Goal: Find contact information: Obtain details needed to contact an individual or organization

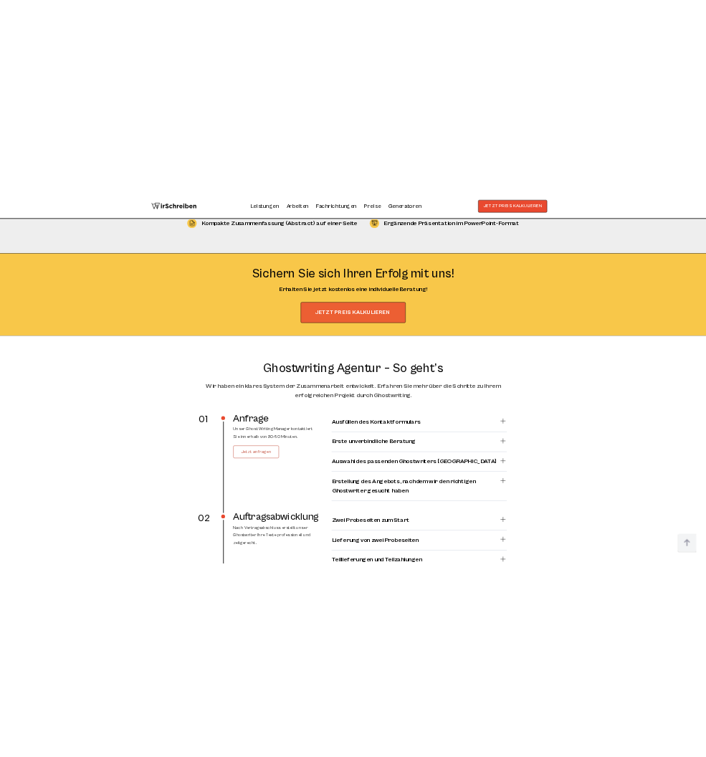
scroll to position [2556, 0]
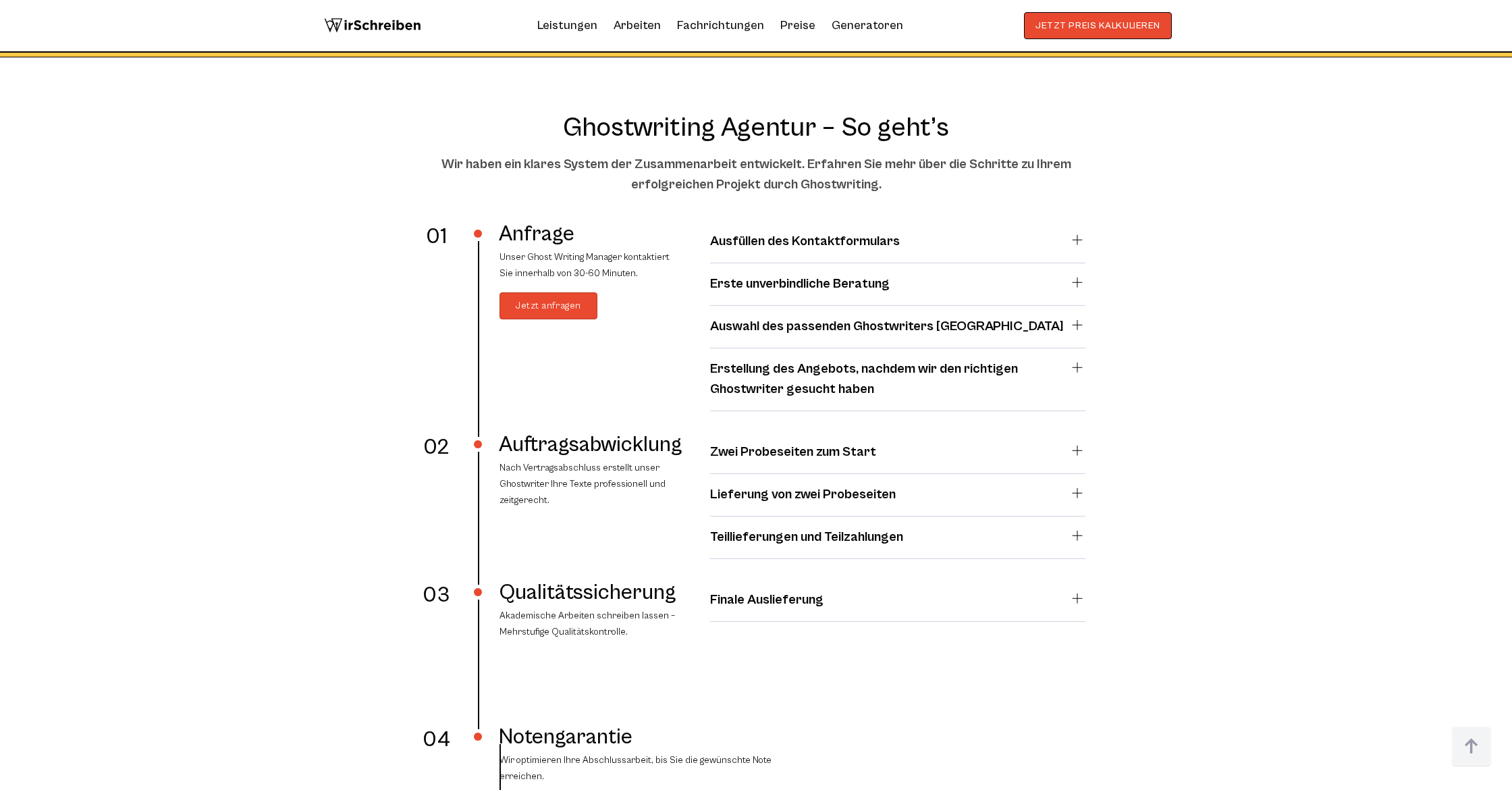
click at [578, 311] on span "Jetzt anfragen" at bounding box center [549, 305] width 66 height 10
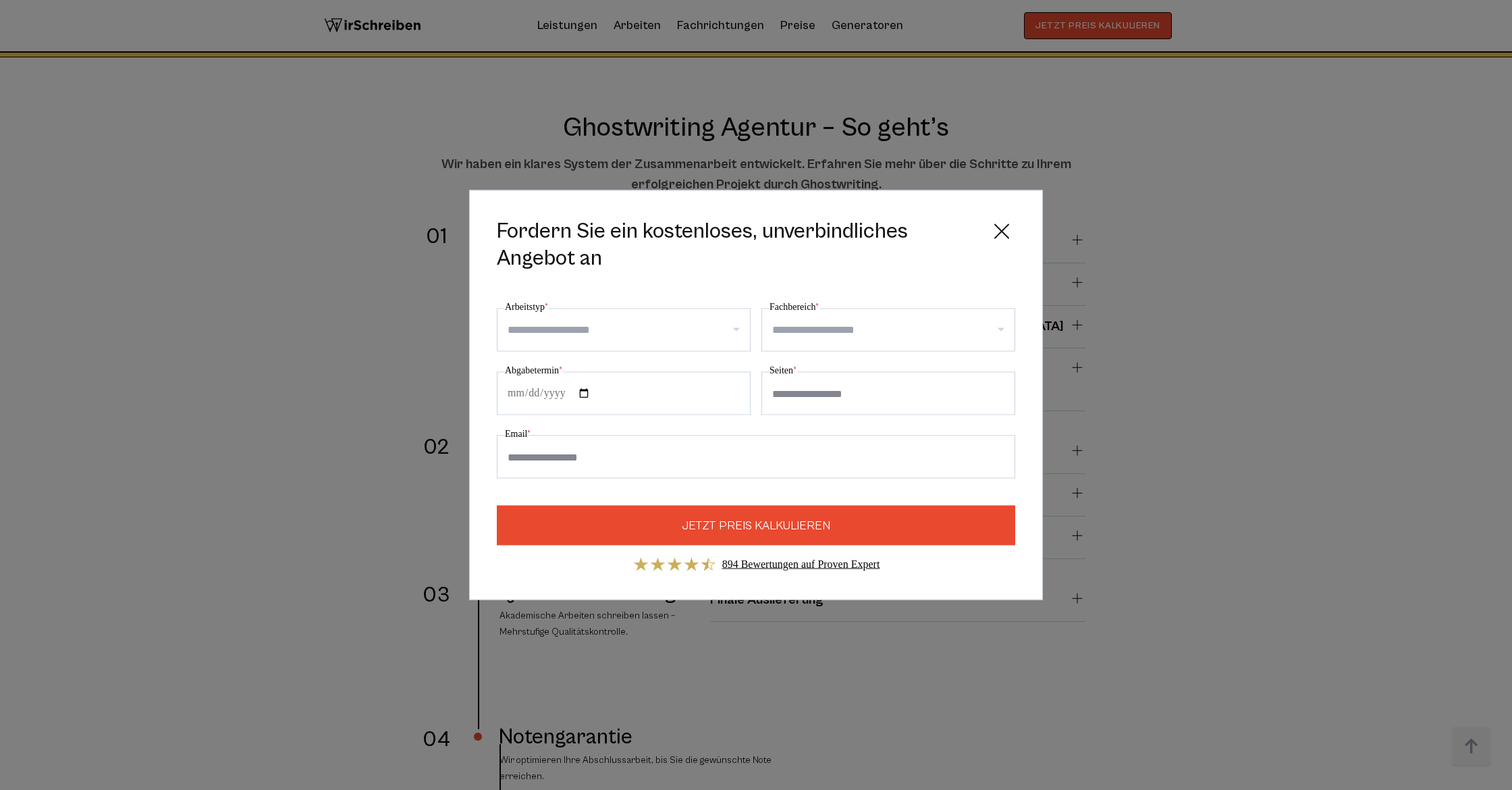
click at [593, 328] on input "Arbeitstyp *" at bounding box center [628, 330] width 242 height 22
click at [608, 396] on div "Masterarbeit" at bounding box center [623, 409] width 252 height 38
select select "**"
click at [664, 340] on input "Fachbereich *" at bounding box center [893, 330] width 242 height 22
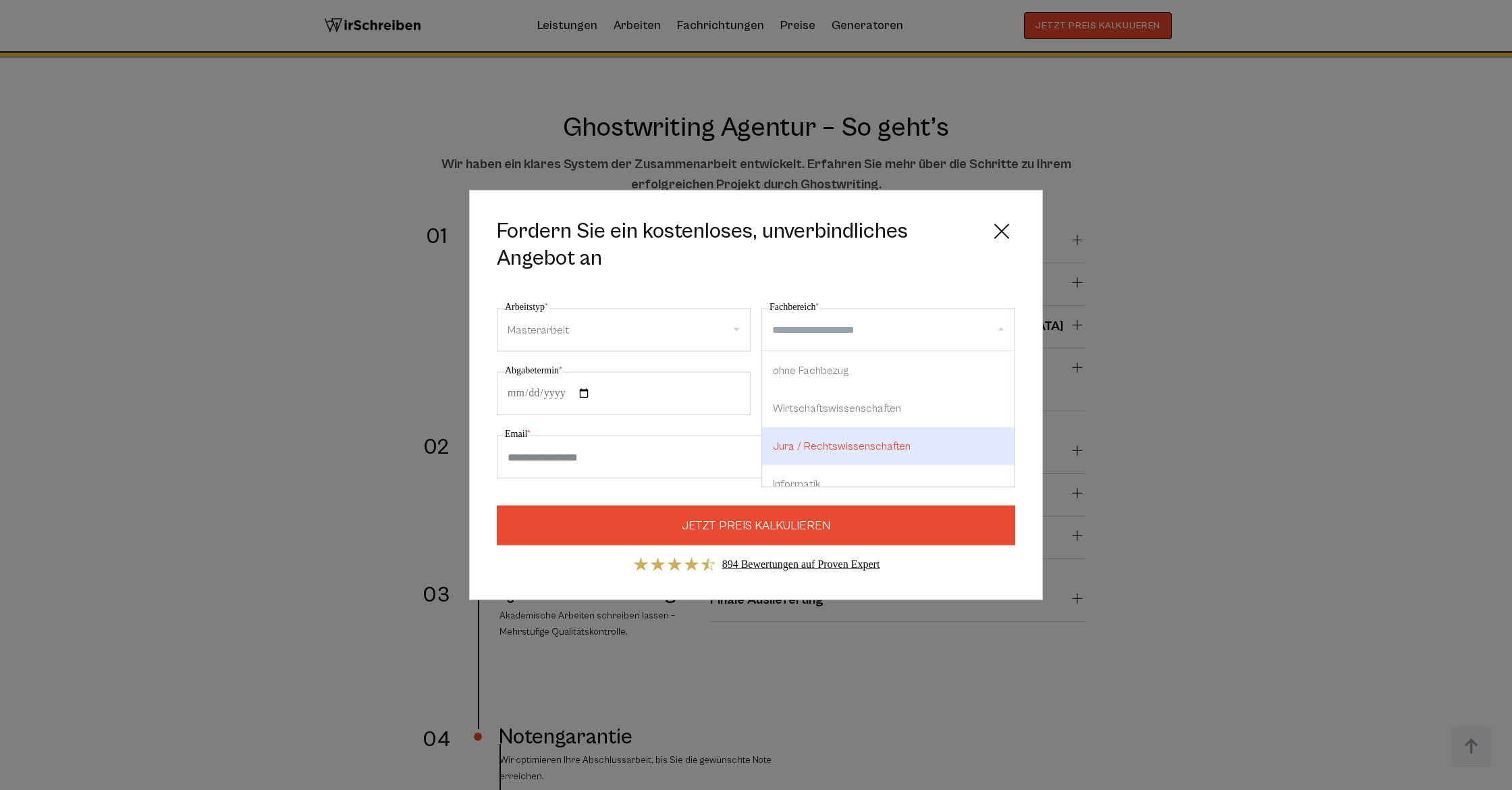
click at [664, 443] on div "Jura / Rechtswissenschaften" at bounding box center [888, 446] width 252 height 38
select select "*"
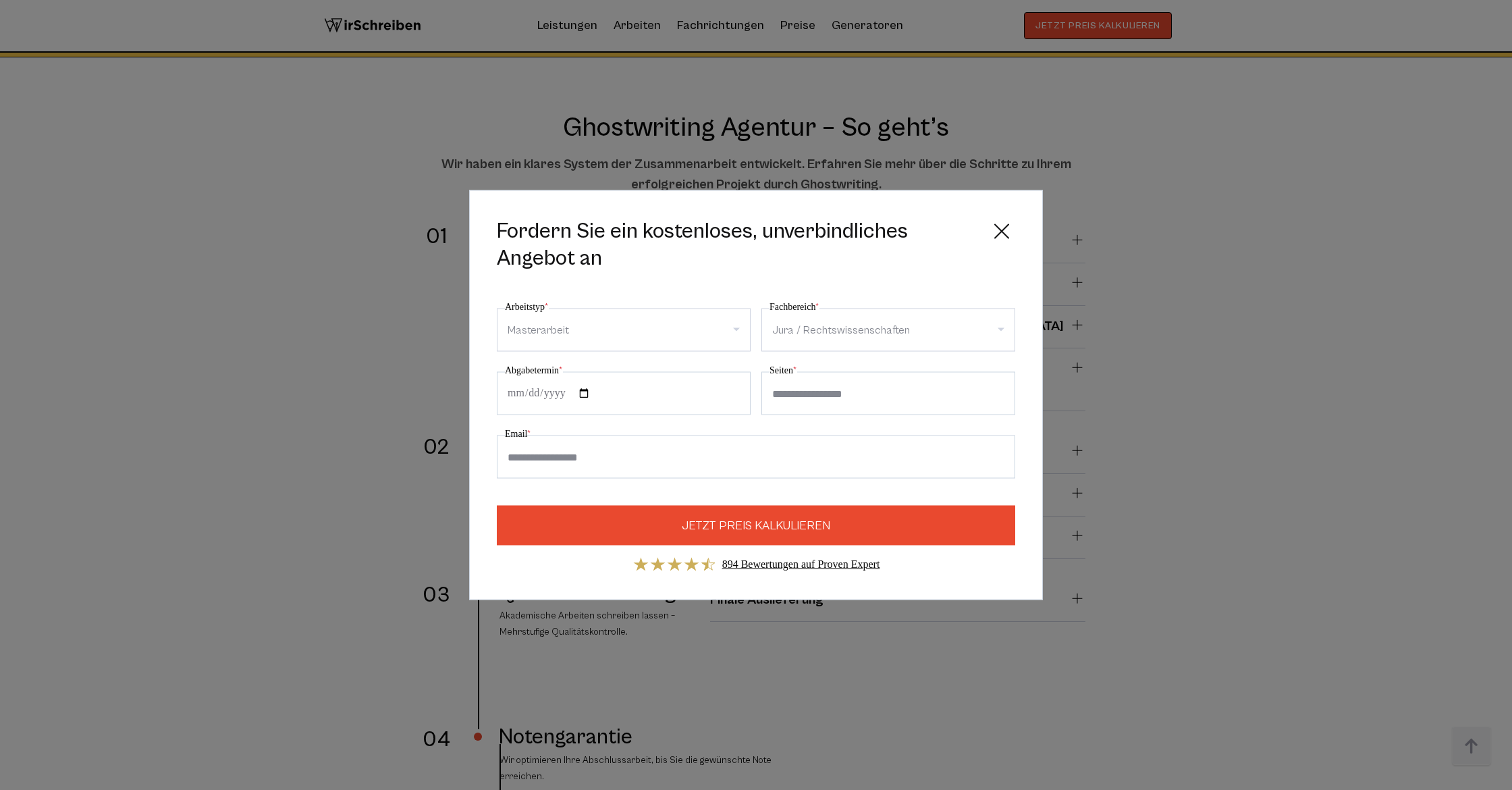
click at [664, 395] on input "Abgabetermin *" at bounding box center [624, 394] width 254 height 43
click at [537, 392] on input "Abgabetermin *" at bounding box center [624, 394] width 254 height 43
click at [548, 391] on input "Abgabetermin *" at bounding box center [624, 394] width 254 height 43
type input "**********"
click at [664, 389] on input "Seiten *" at bounding box center [889, 394] width 254 height 43
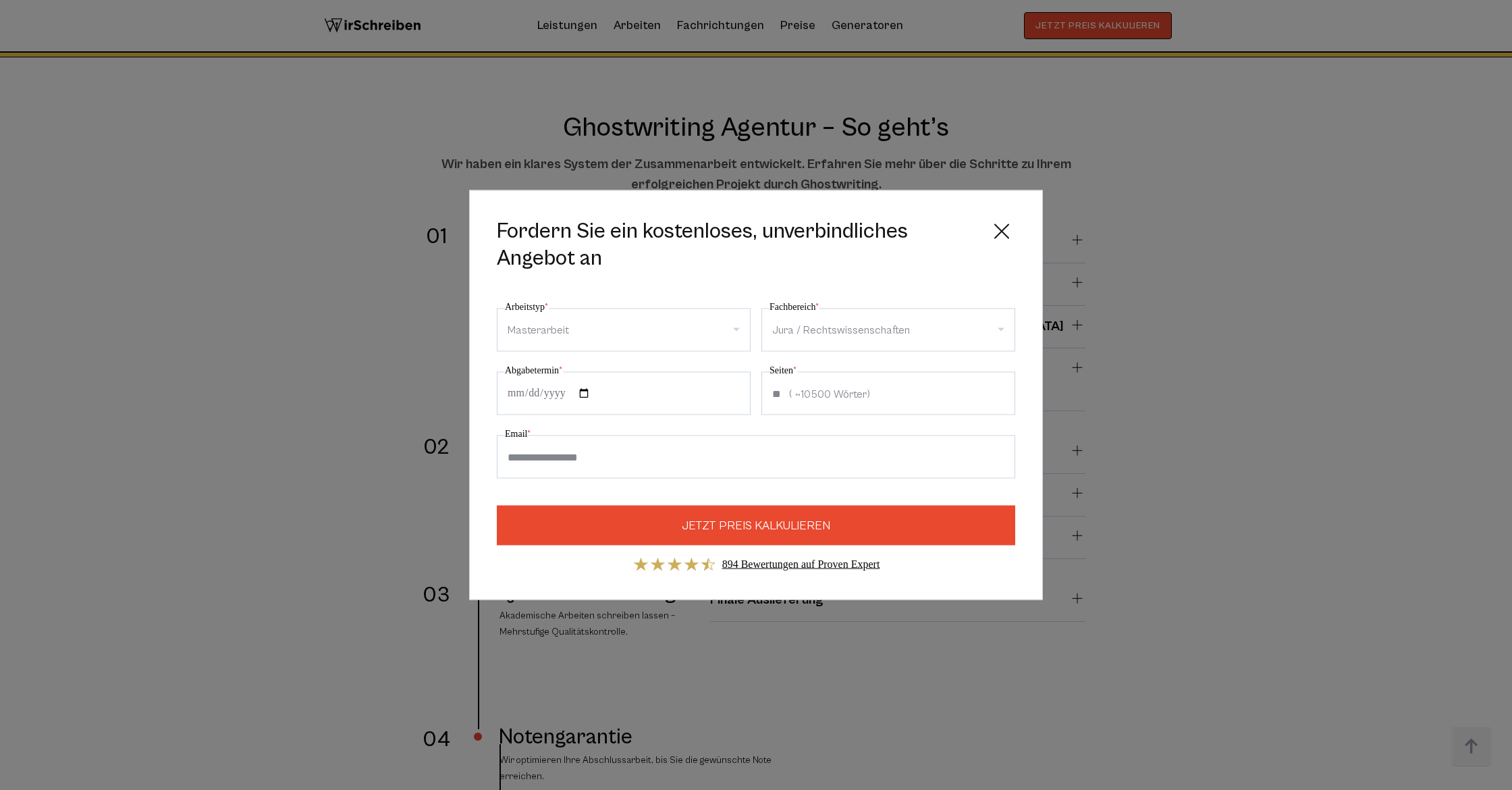
type input "**"
click at [664, 461] on input "Email *" at bounding box center [756, 457] width 519 height 43
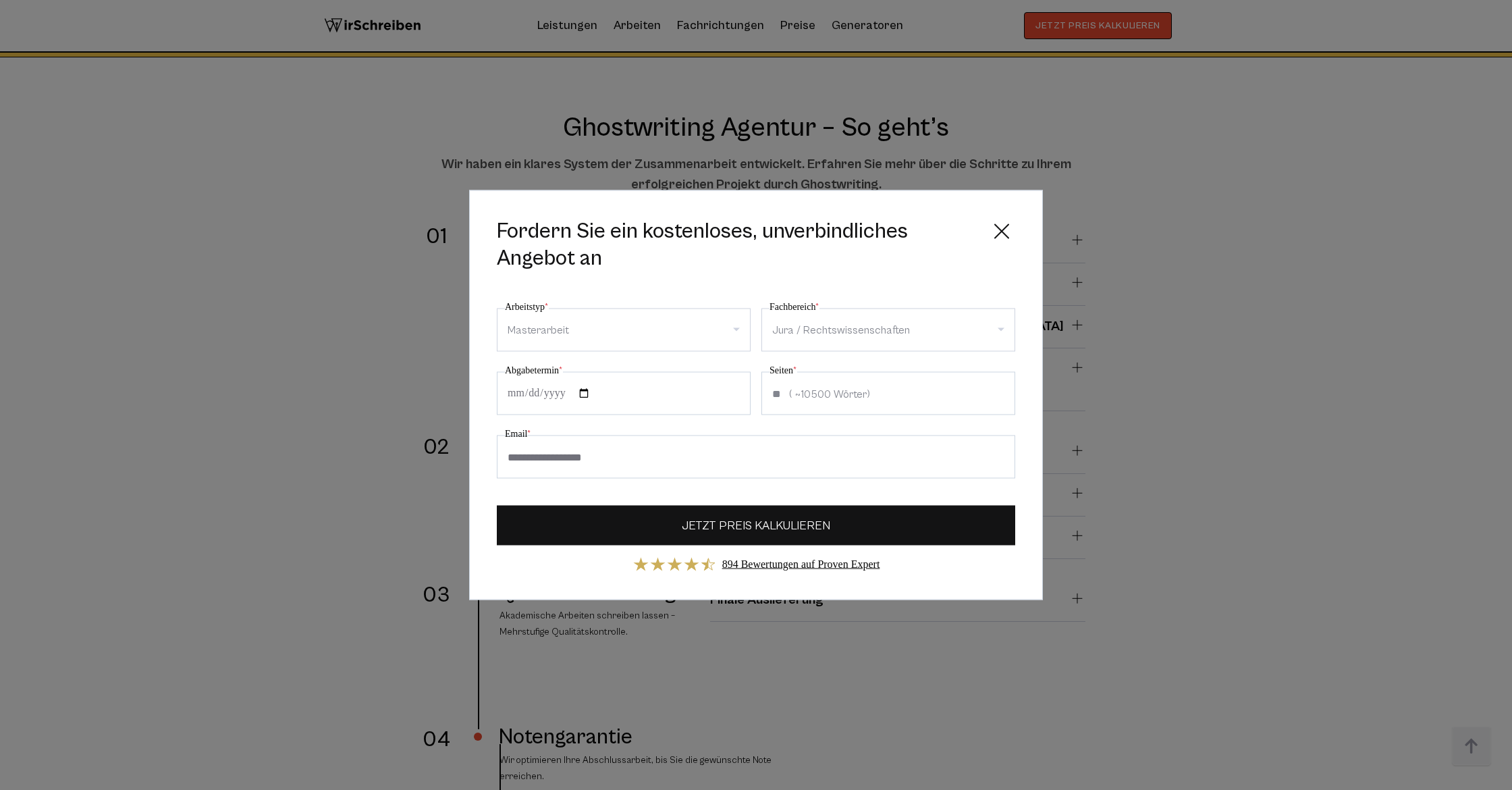
type input "**********"
click at [664, 514] on button "JETZT PREIS KALKULIEREN" at bounding box center [756, 525] width 519 height 40
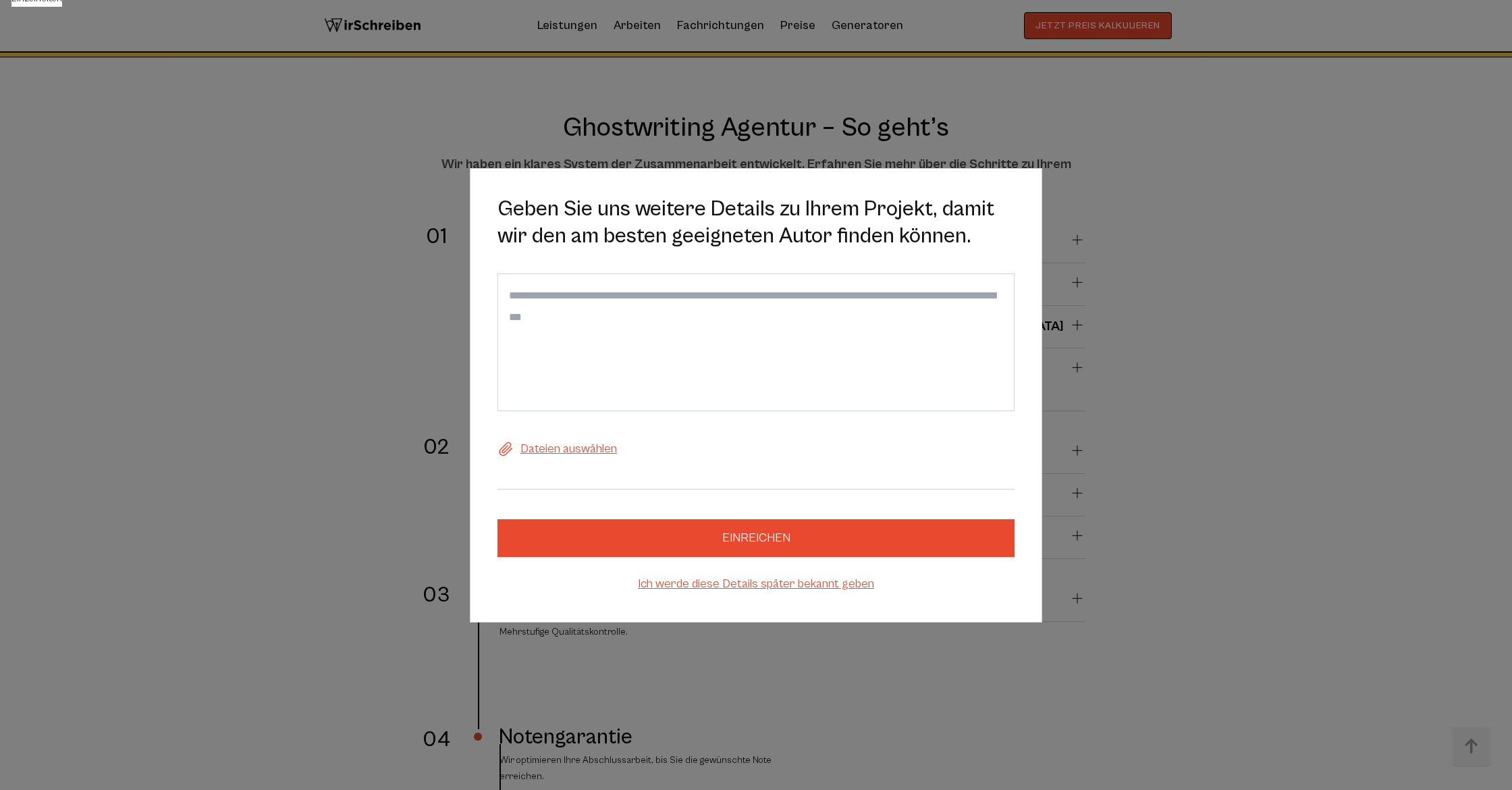
click at [340, 451] on div "Geben Sie uns weitere Details zu Ihrem Projekt, damit wir den am besten geeigne…" at bounding box center [756, 395] width 1512 height 790
click at [588, 128] on div "Geben Sie uns weitere Details zu Ihrem Projekt, damit wir den am besten geeigne…" at bounding box center [756, 395] width 1512 height 790
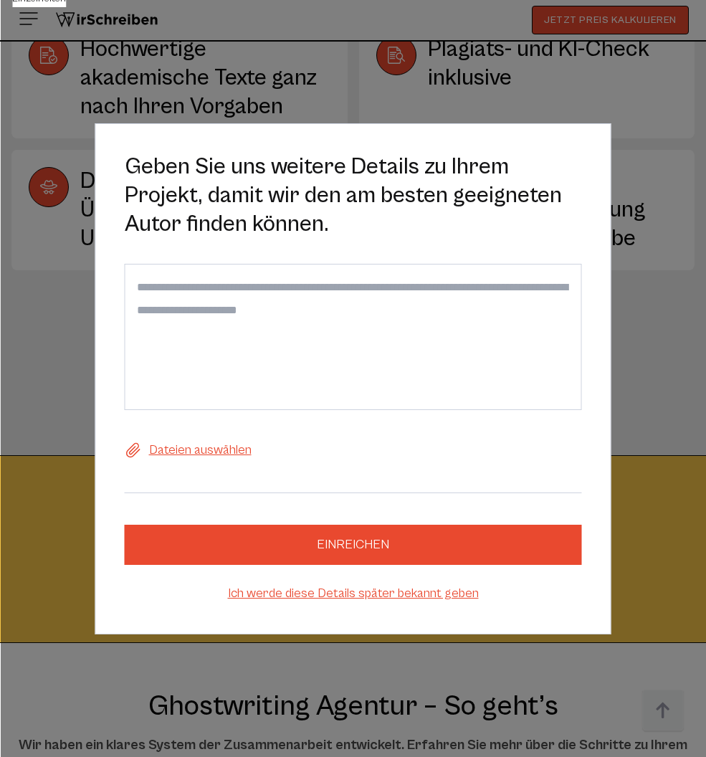
click at [131, 72] on div "Geben Sie uns weitere Details zu Ihrem Projekt, damit wir den am besten geeigne…" at bounding box center [353, 378] width 706 height 757
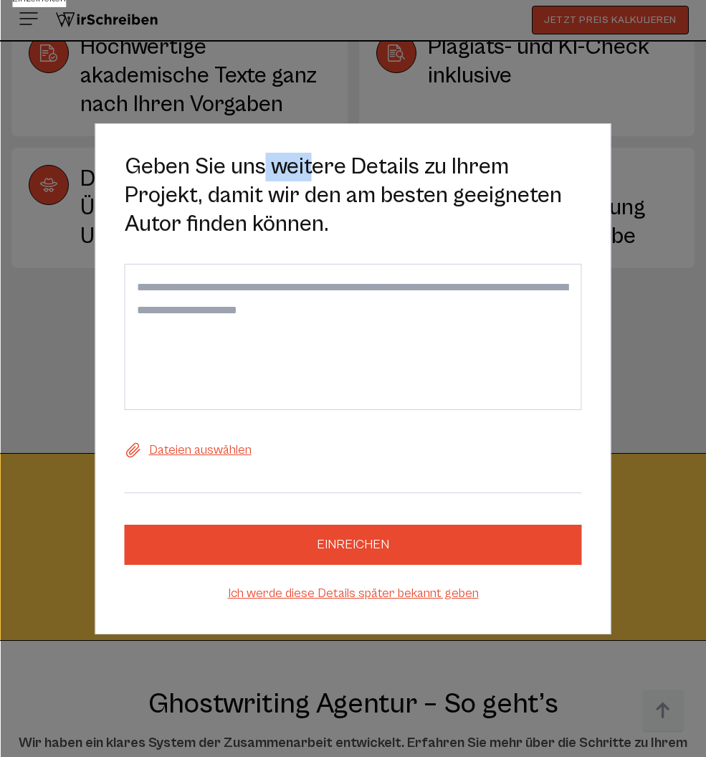
click at [128, 115] on div "Geben Sie uns weitere Details zu Ihrem Projekt, damit wir den am besten geeigne…" at bounding box center [353, 378] width 706 height 757
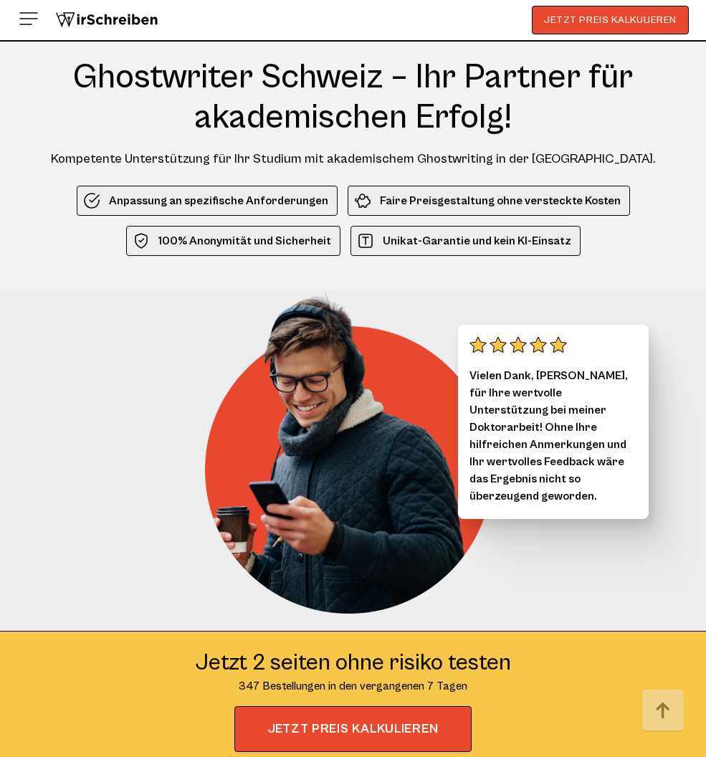
click at [30, 19] on img at bounding box center [28, 18] width 23 height 23
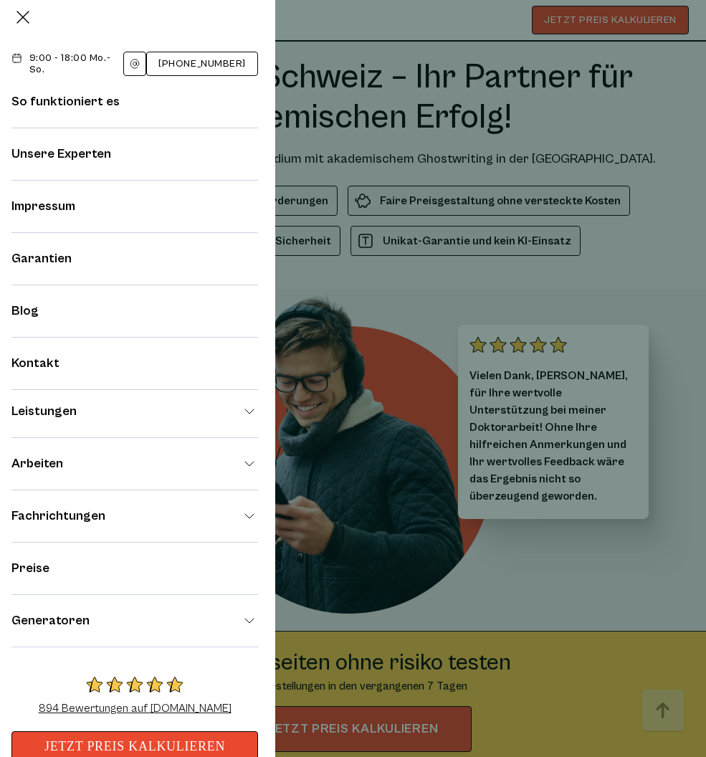
click at [241, 624] on li "Generatoren Wortzähler Zeichenzähler Wörter zu Seiten Konverter Kostenlose Plag…" at bounding box center [134, 629] width 247 height 35
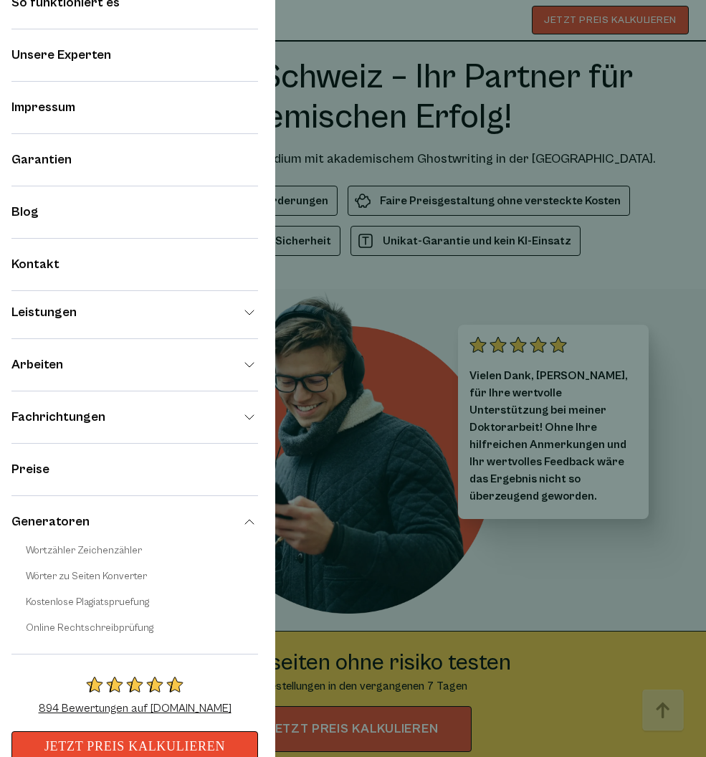
scroll to position [99, 0]
click at [485, 583] on div at bounding box center [353, 378] width 706 height 757
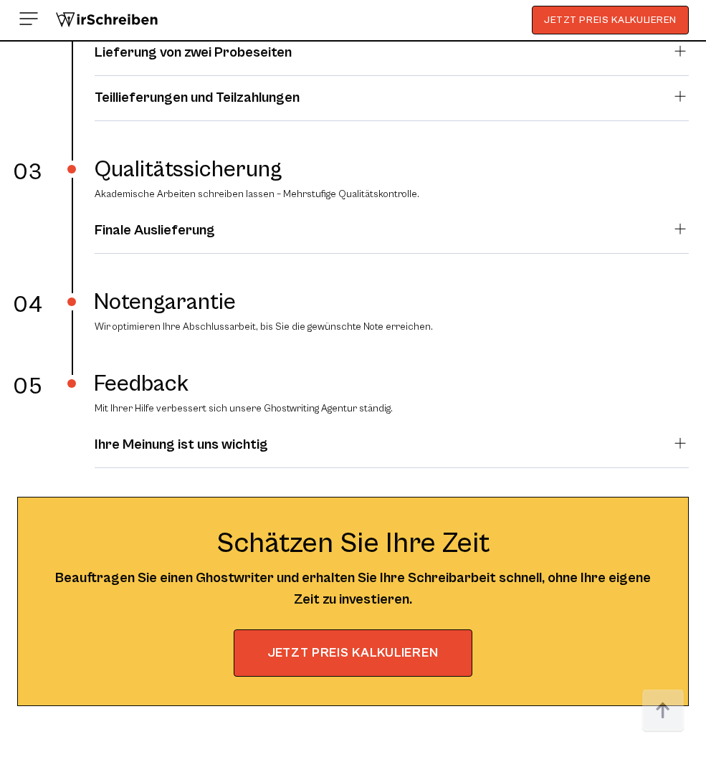
scroll to position [3654, 0]
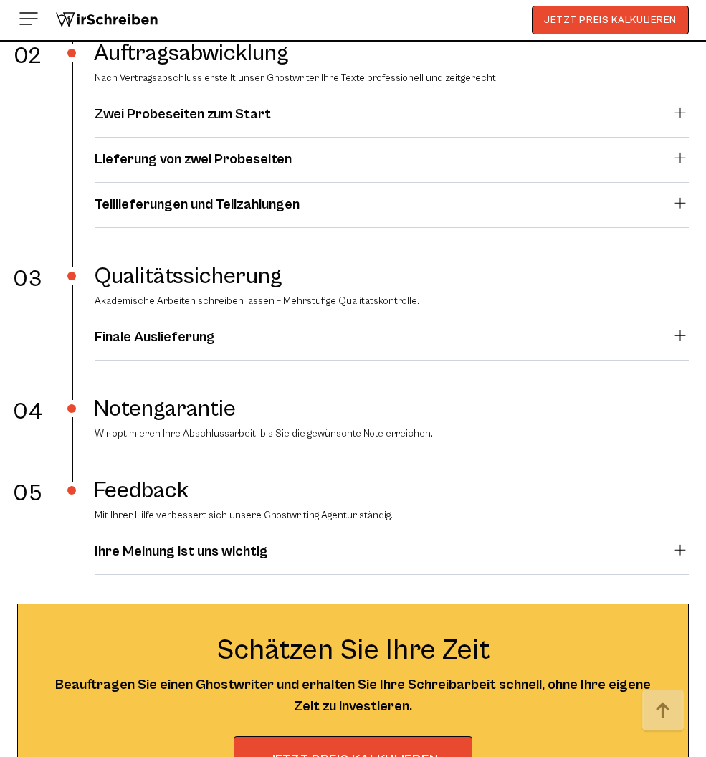
scroll to position [3708, 0]
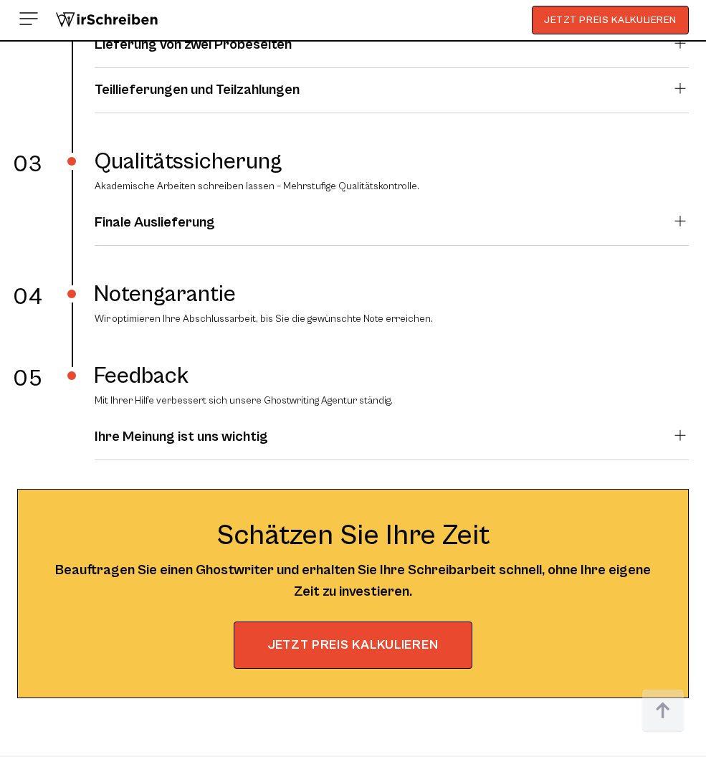
scroll to position [4007, 0]
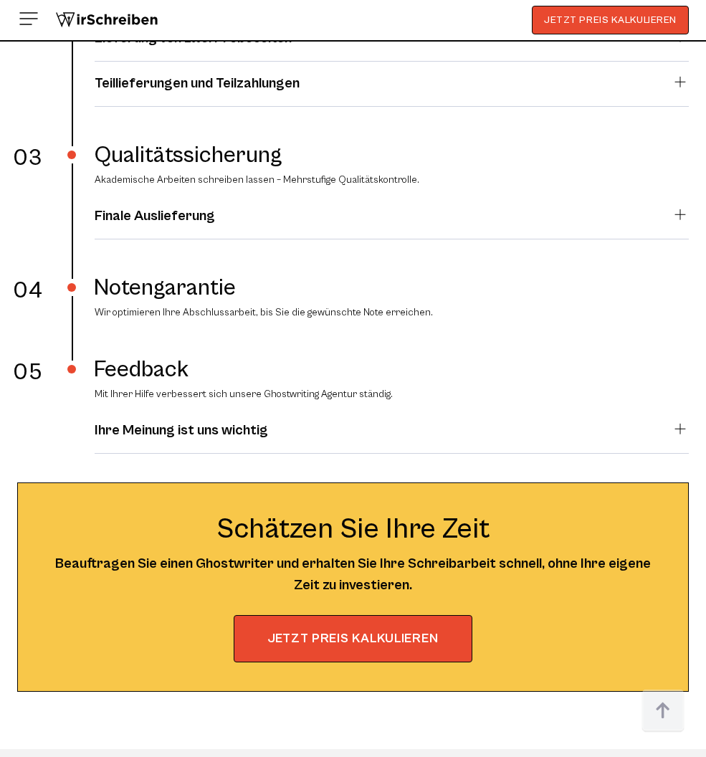
click at [500, 16] on details "Zwei Probeseiten zum Start Ein akademischer Autor beginnt mit der Arbeit an Ihr…" at bounding box center [392, 0] width 594 height 34
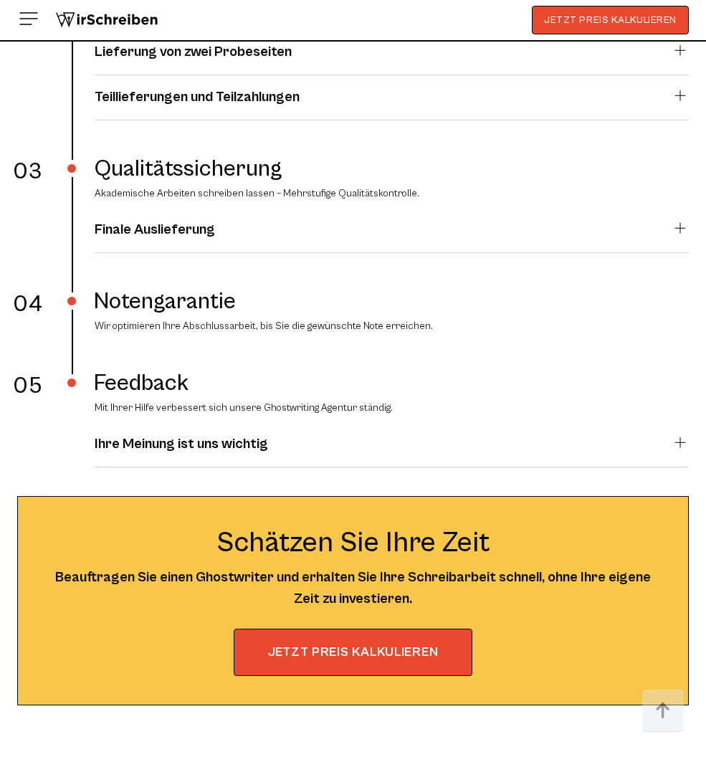
click at [500, 18] on summary "Zwei Probeseiten zum Start" at bounding box center [392, 7] width 594 height 22
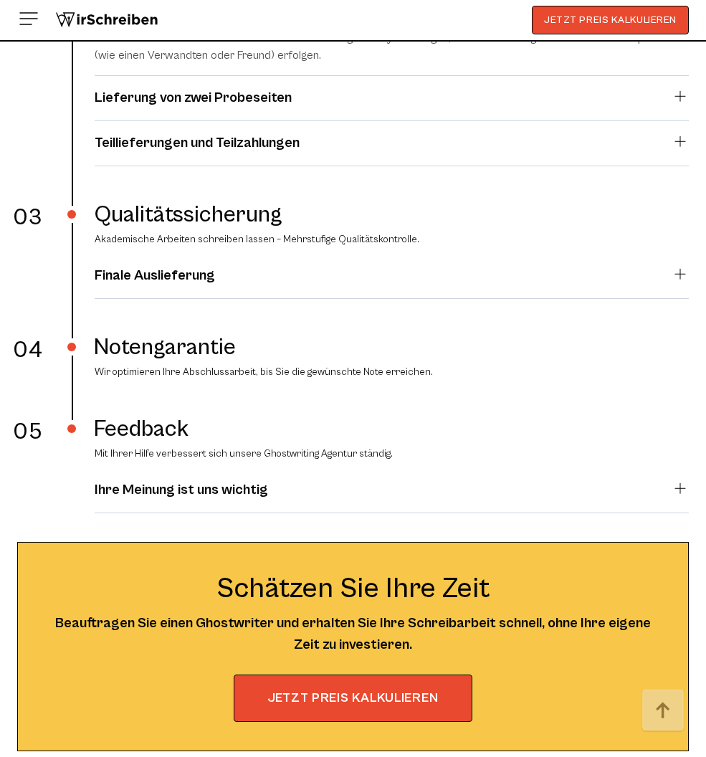
scroll to position [4092, 0]
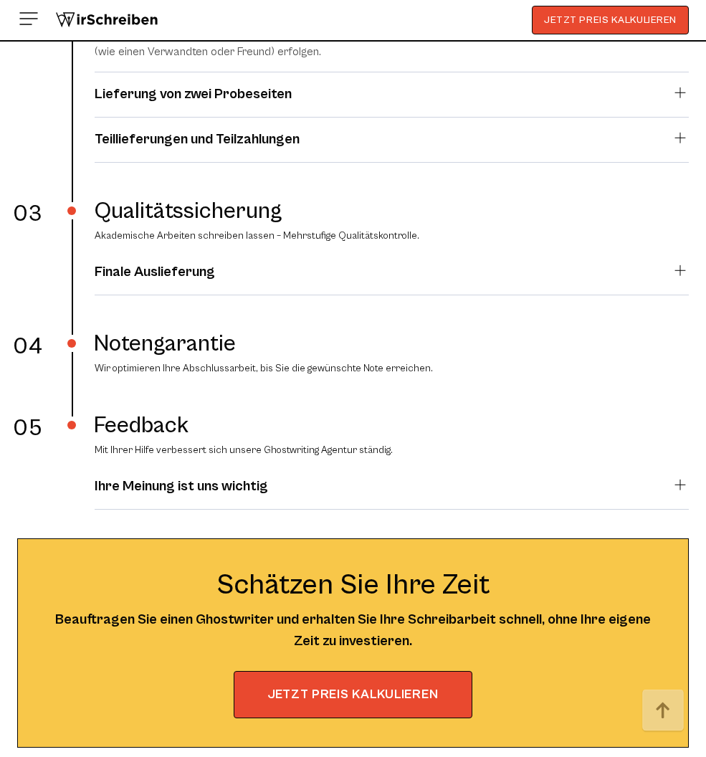
click at [492, 105] on summary "Lieferung von zwei Probeseiten" at bounding box center [392, 95] width 594 height 22
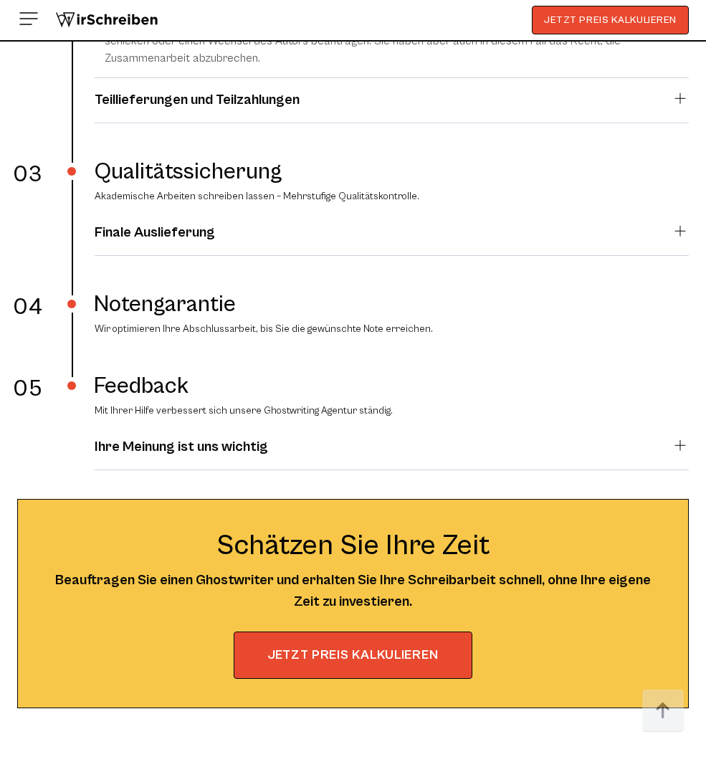
scroll to position [4276, 0]
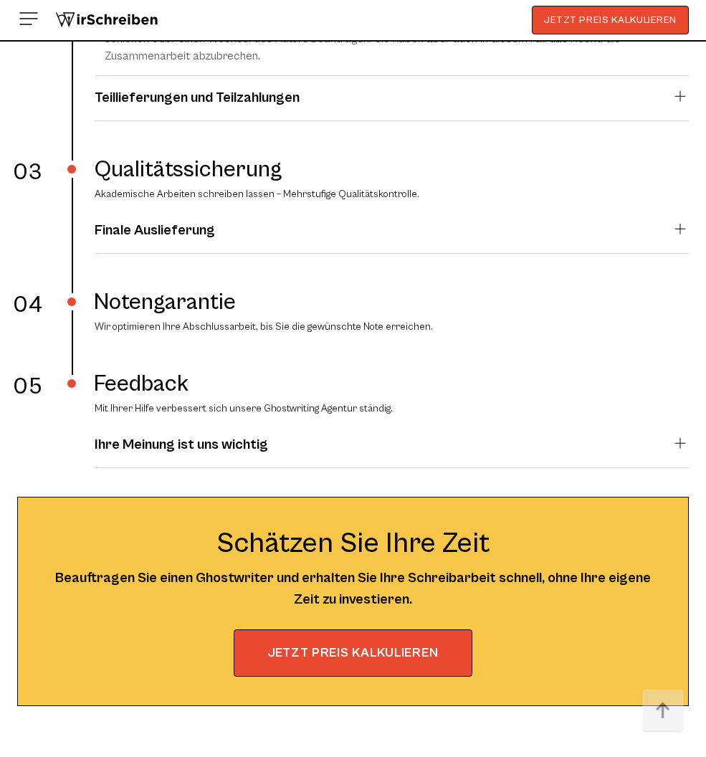
click at [492, 109] on summary "Teillieferungen und Teilzahlungen" at bounding box center [392, 98] width 594 height 22
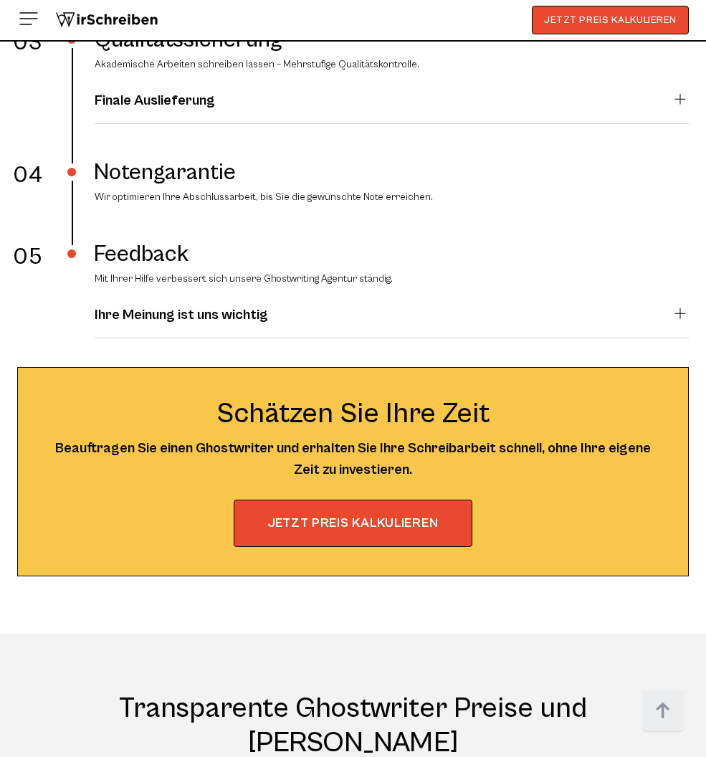
scroll to position [4531, 0]
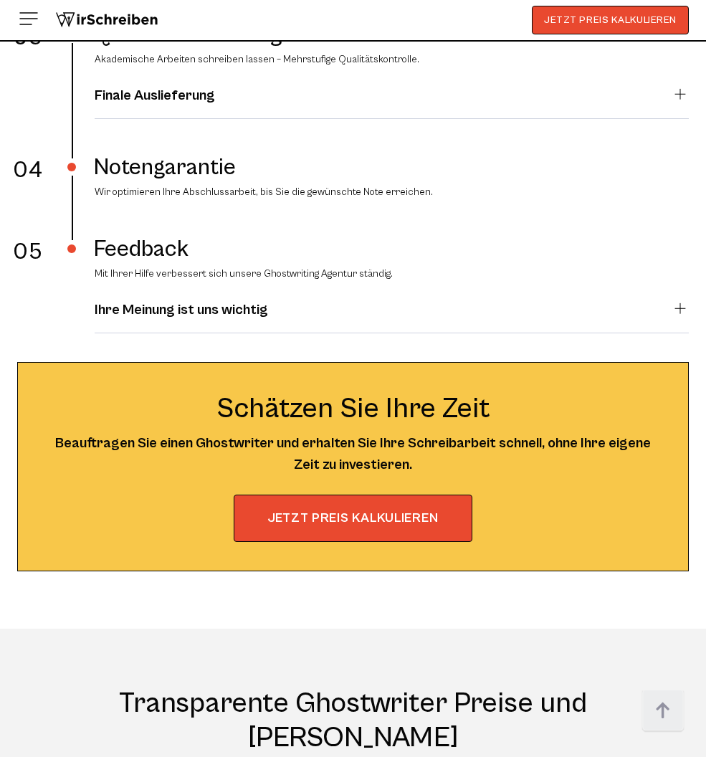
click at [682, 107] on summary "Finale Auslieferung" at bounding box center [392, 96] width 594 height 22
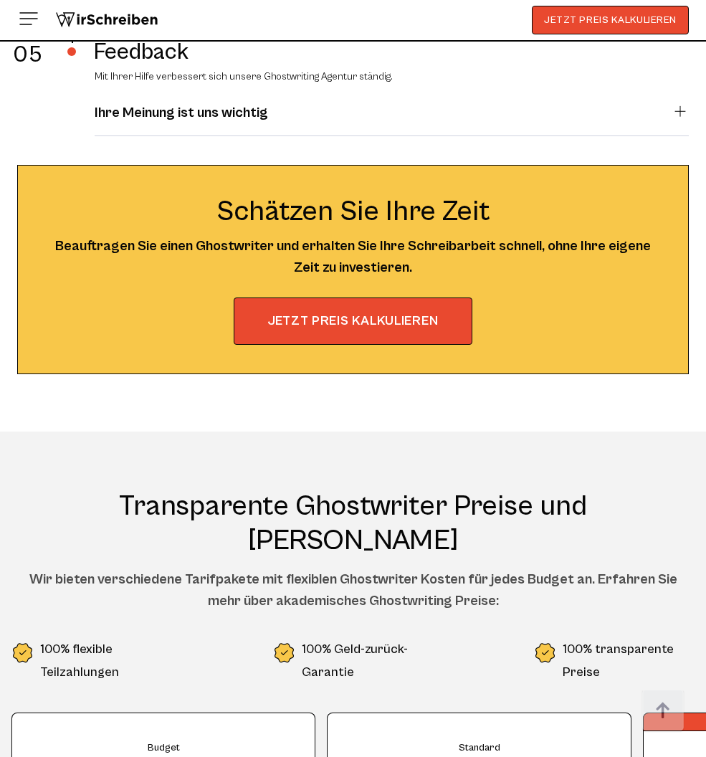
scroll to position [4822, 0]
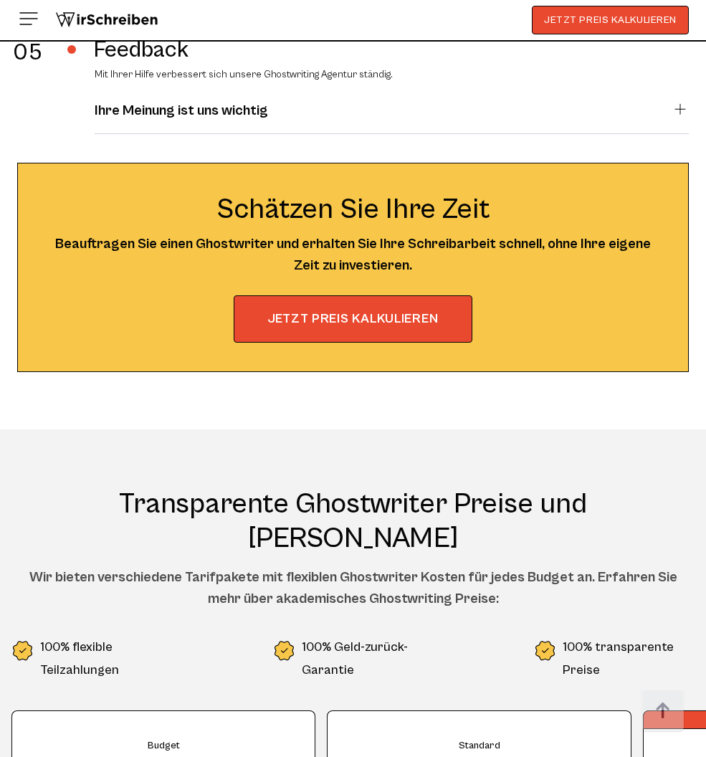
click at [528, 122] on summary "Ihre Meinung ist uns wichtig" at bounding box center [392, 111] width 594 height 22
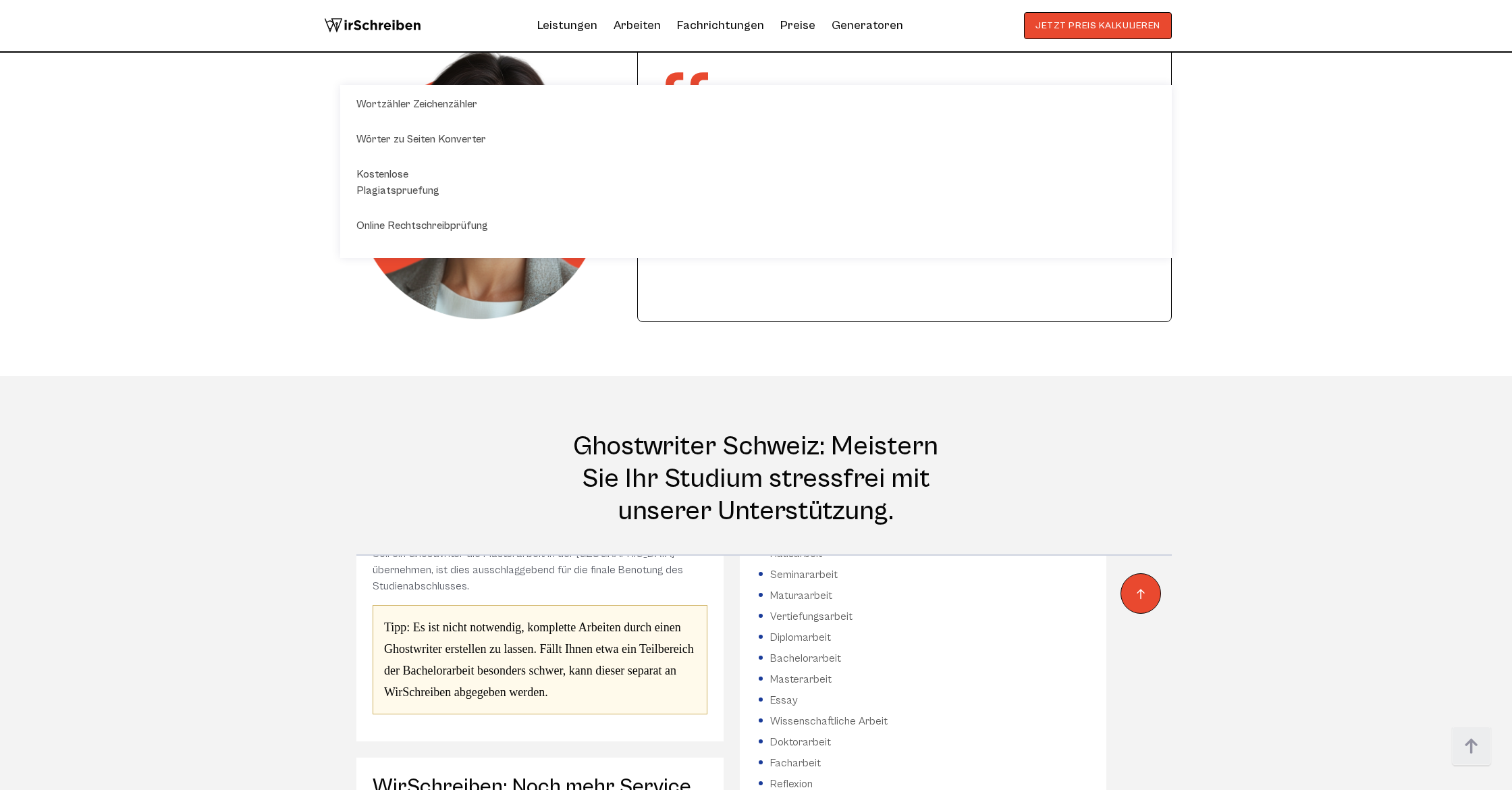
scroll to position [830, 0]
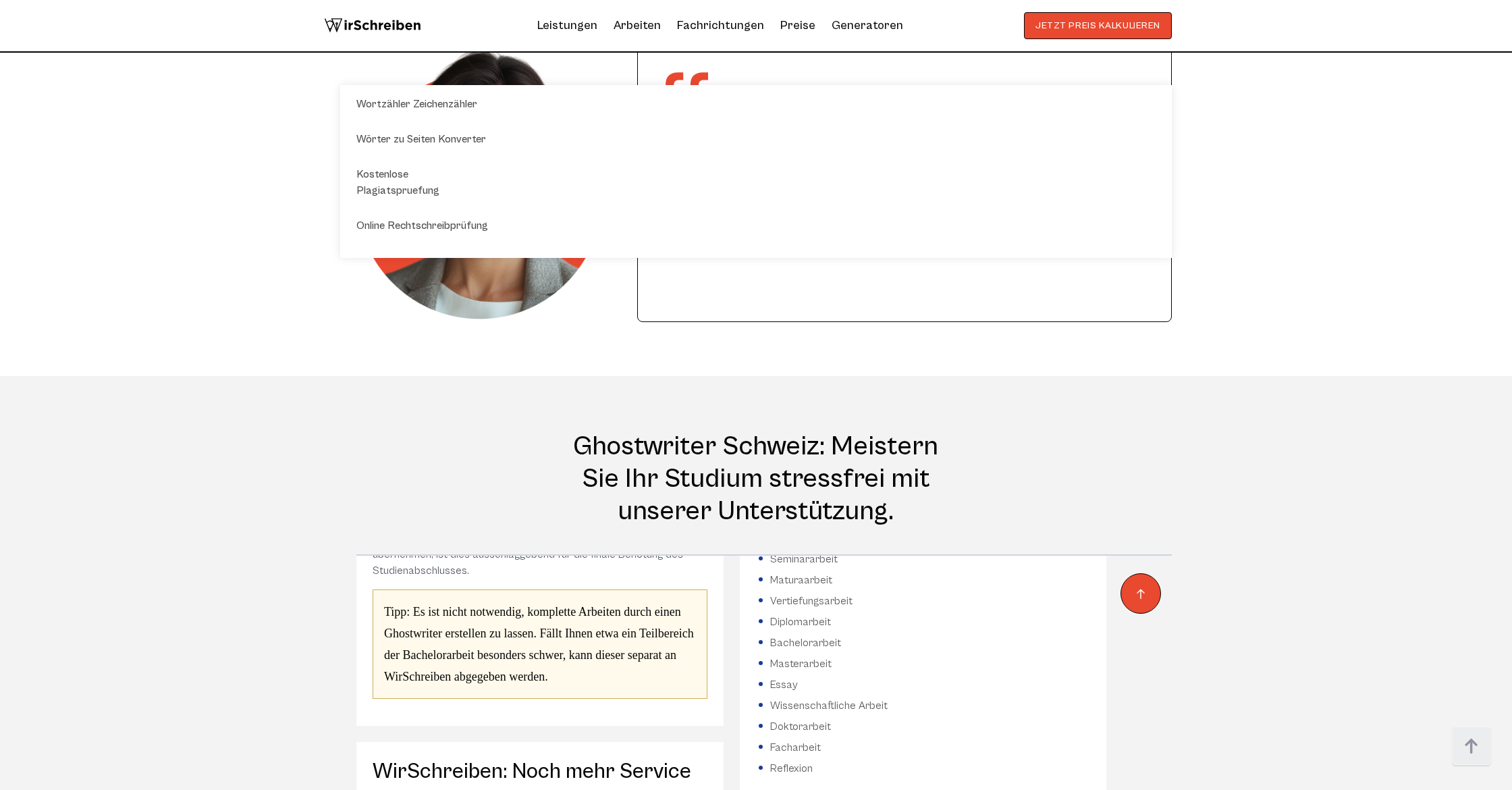
click at [91, 395] on section "Ghostwriter Schweiz: Meistern Sie Ihr Studium stressfrei mit unserer Unterstütz…" at bounding box center [756, 741] width 1512 height 731
drag, startPoint x: 205, startPoint y: 474, endPoint x: 225, endPoint y: 442, distance: 37.7
click at [199, 471] on section "Ghostwriter Schweiz: Meistern Sie Ihr Studium stressfrei mit unserer Unterstütz…" at bounding box center [756, 741] width 1512 height 731
click at [254, 348] on section "Ist akademisches Ghostwriting legal? Ja. Sie können die Unterstützung durch ein…" at bounding box center [756, 147] width 1512 height 459
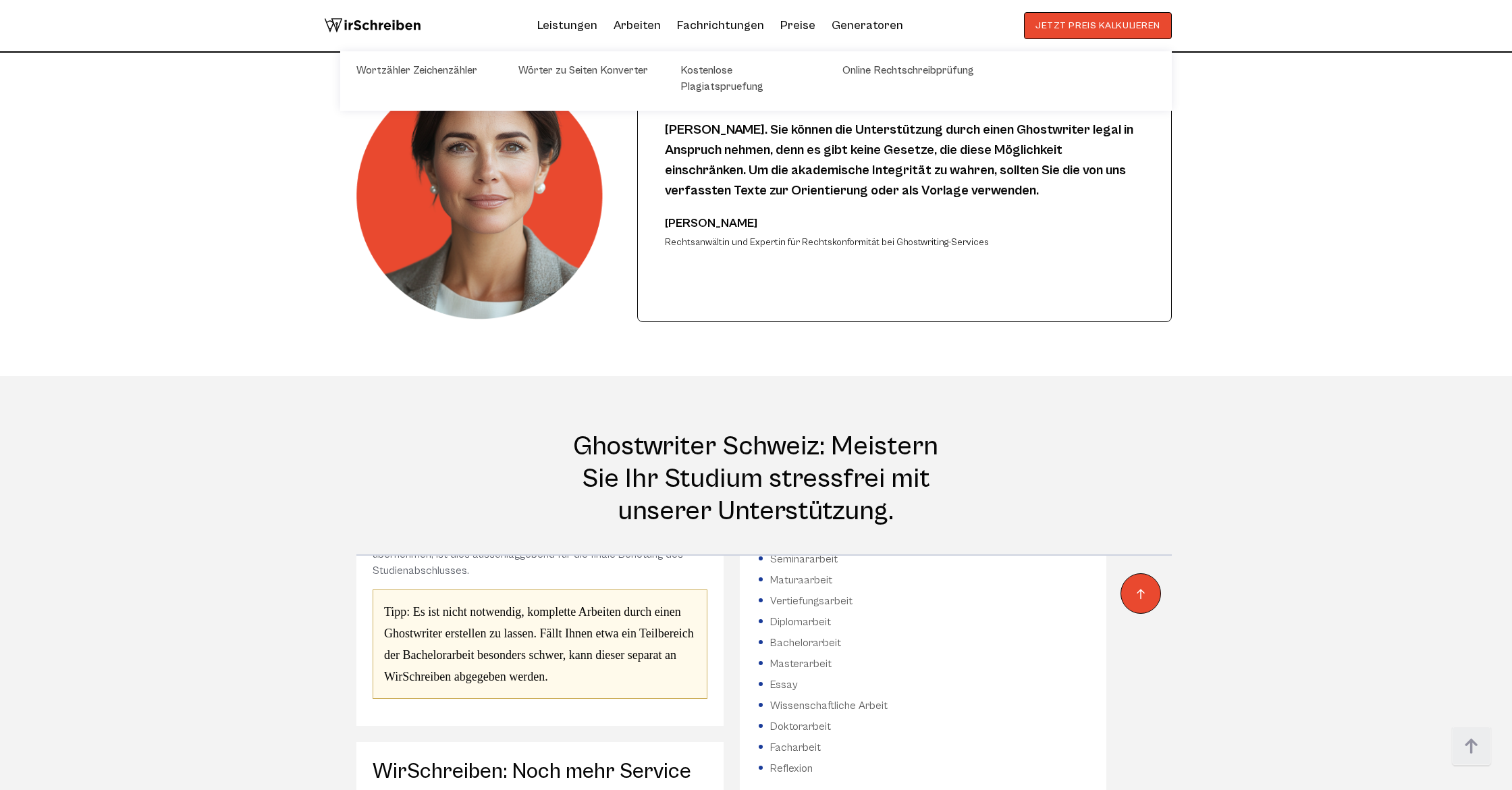
click at [664, 27] on li "Generatoren Wortzähler Zeichenzähler Wörter zu Seiten Konverter Kostenlose Plag…" at bounding box center [867, 25] width 72 height 22
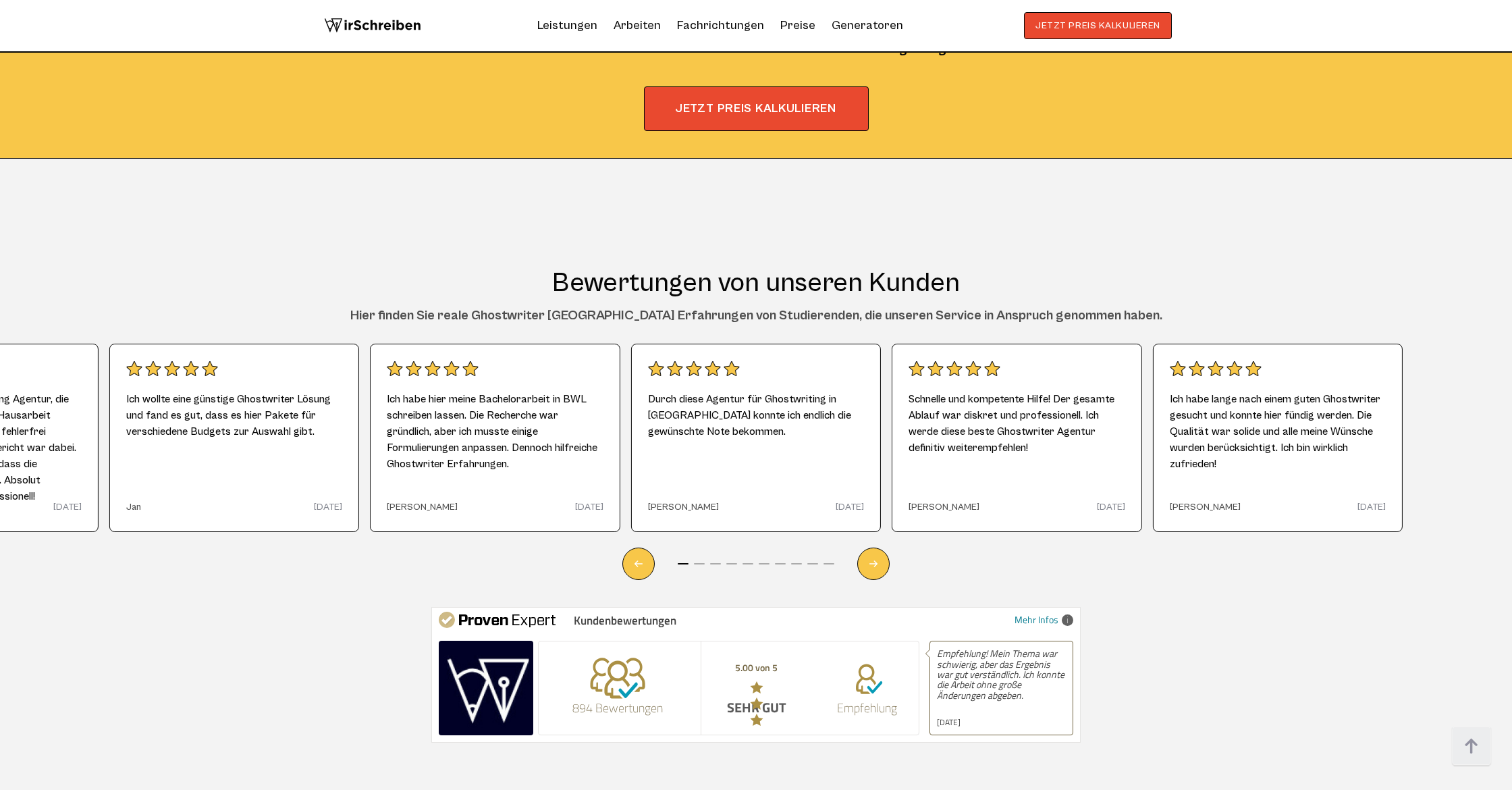
scroll to position [8591, 0]
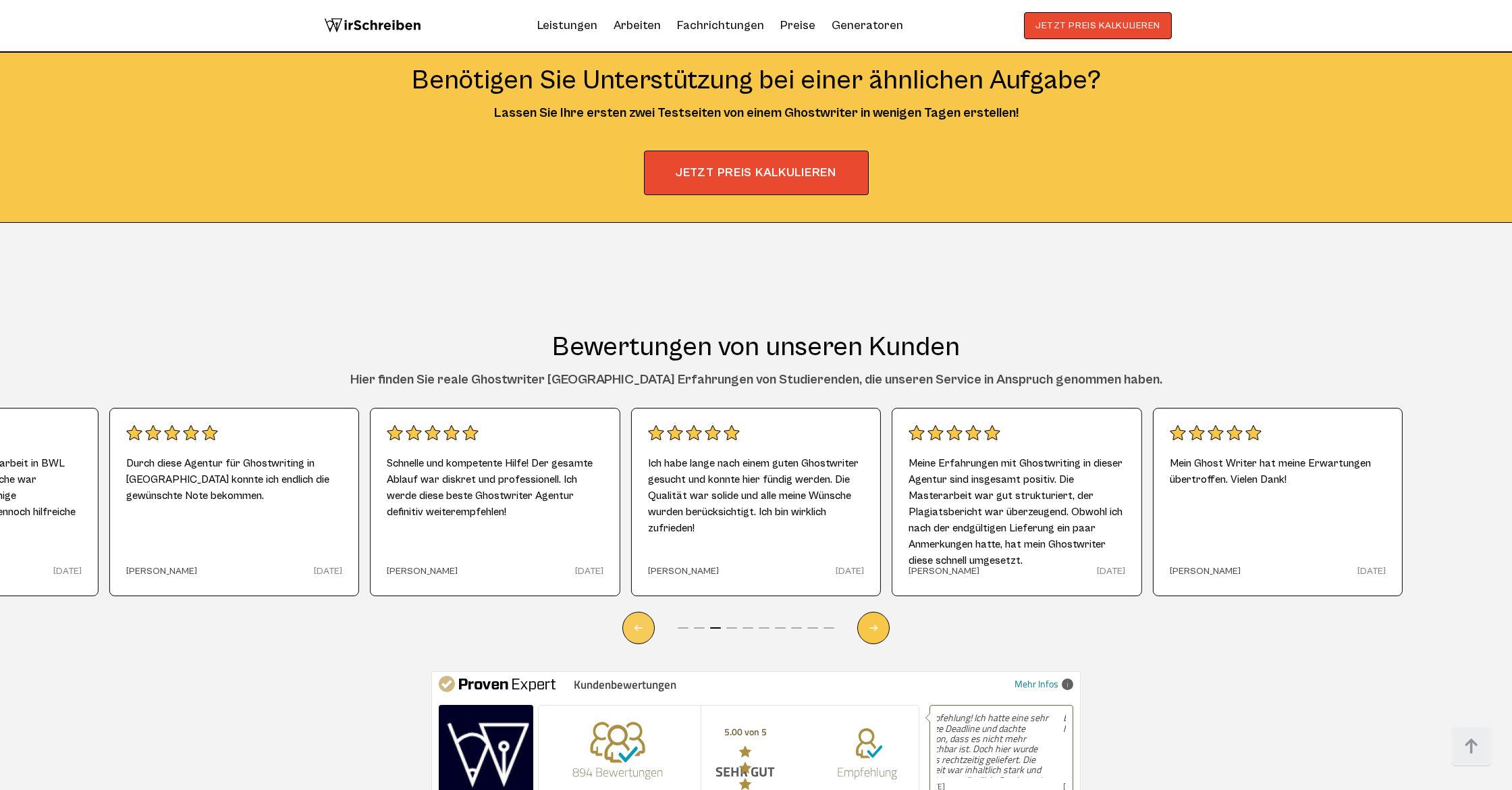
click at [631, 611] on div "Previous slide" at bounding box center [638, 627] width 32 height 32
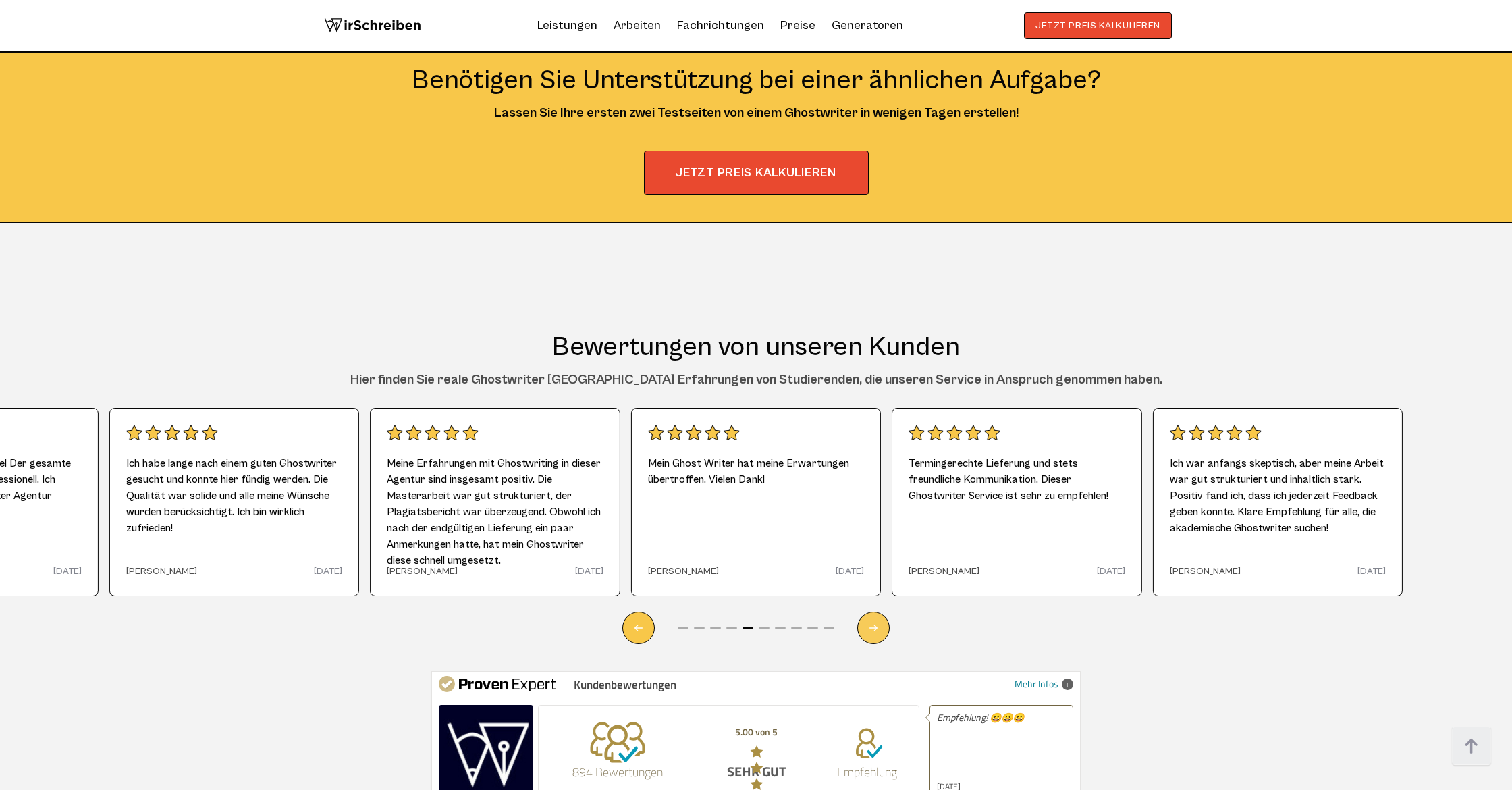
click at [664, 611] on div "Next slide" at bounding box center [873, 627] width 32 height 32
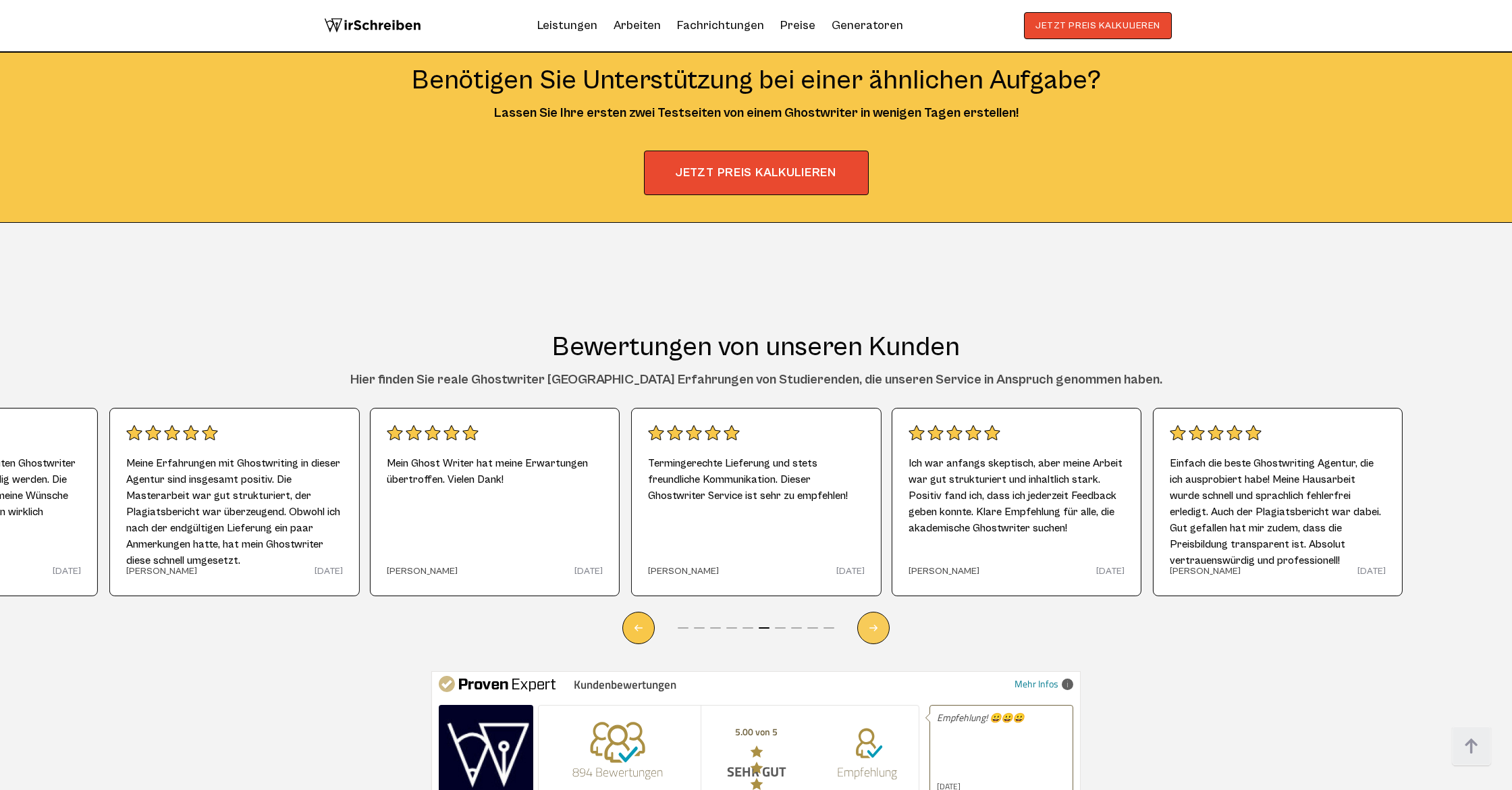
click at [664, 611] on div "Next slide" at bounding box center [873, 627] width 32 height 32
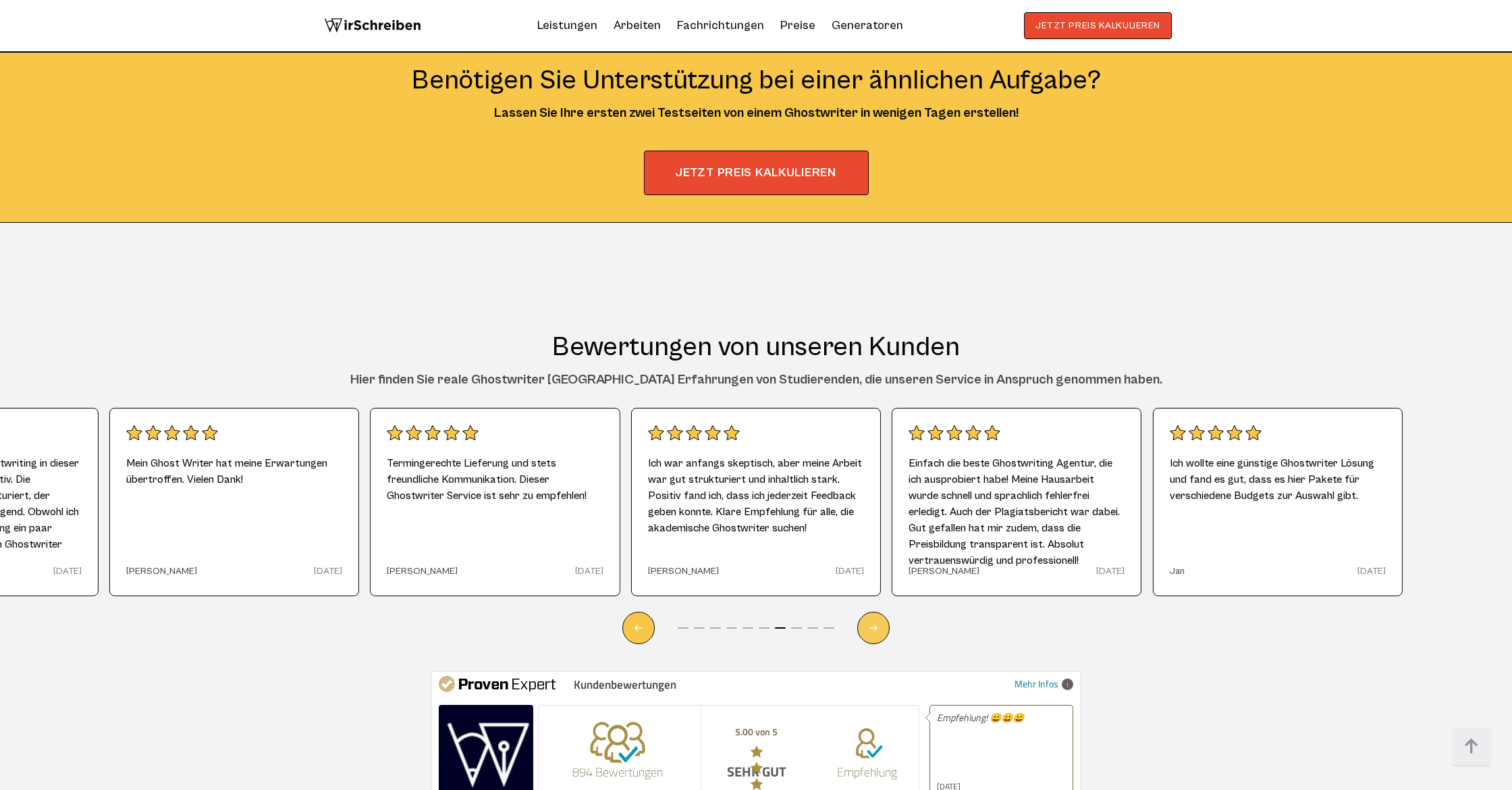
click at [664, 611] on div "Next slide" at bounding box center [873, 627] width 32 height 32
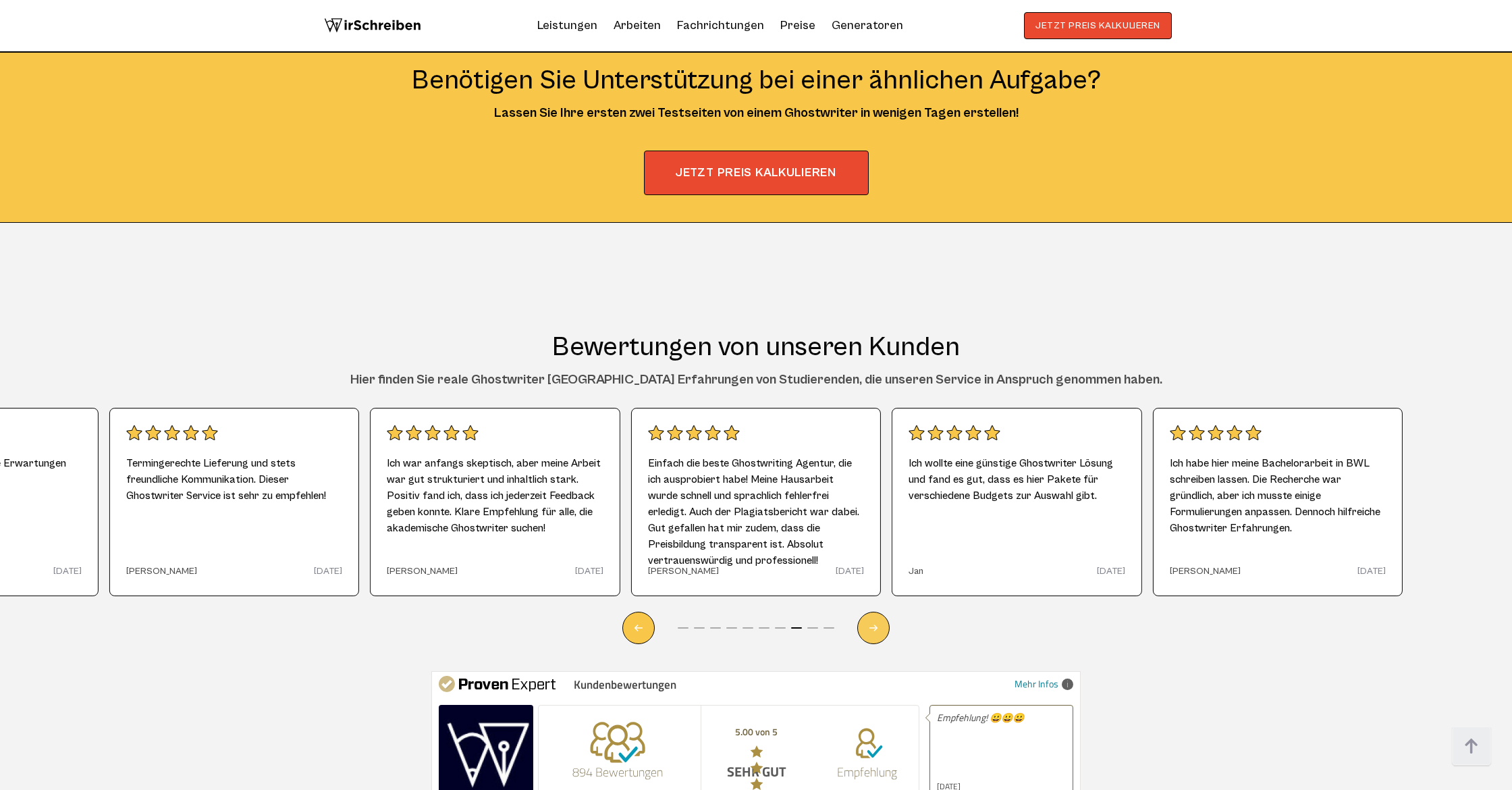
click at [664, 611] on div "Next slide" at bounding box center [873, 627] width 32 height 32
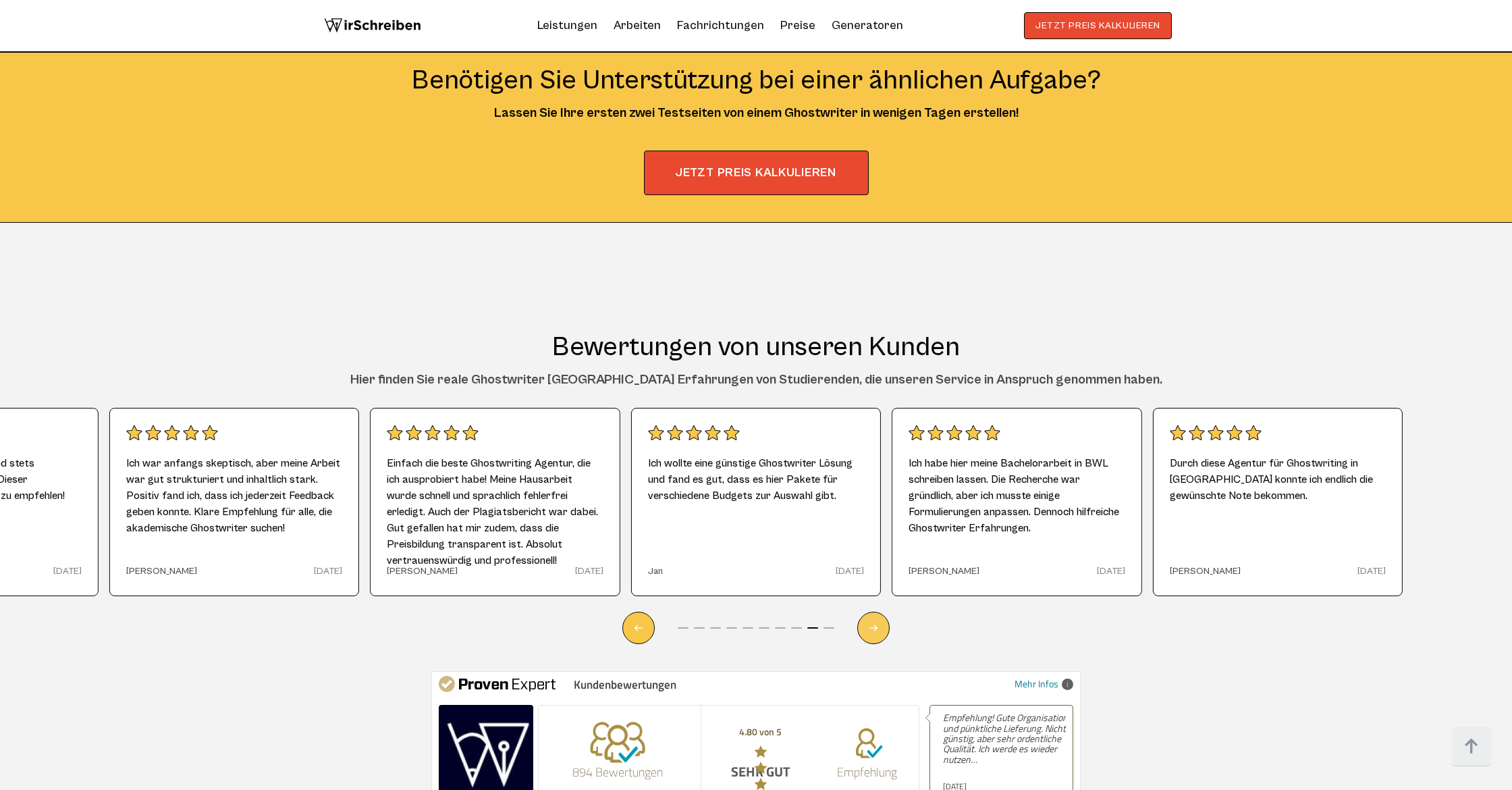
click at [664, 611] on div "Next slide" at bounding box center [873, 627] width 32 height 32
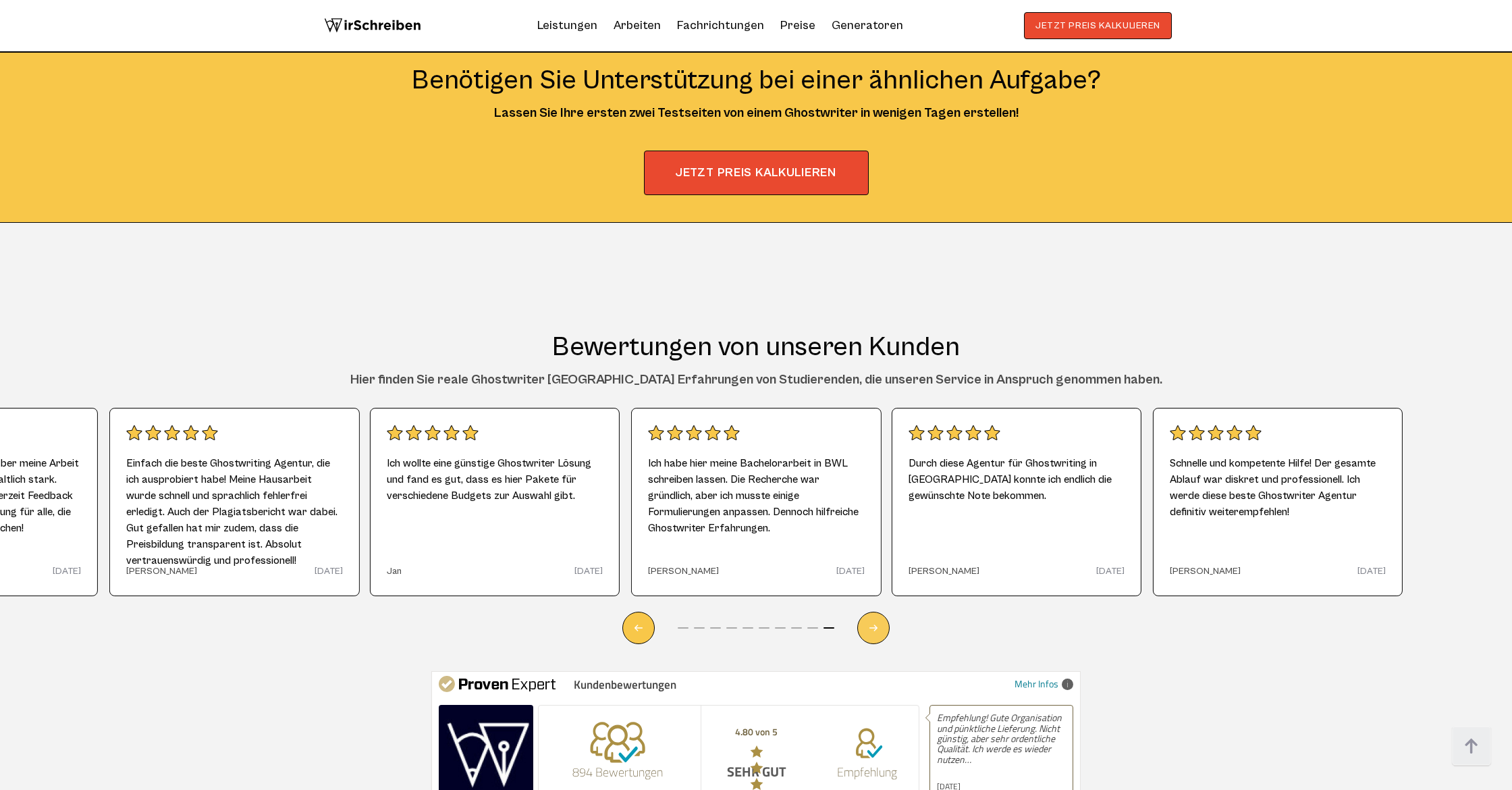
click at [664, 611] on div "Next slide" at bounding box center [873, 627] width 32 height 32
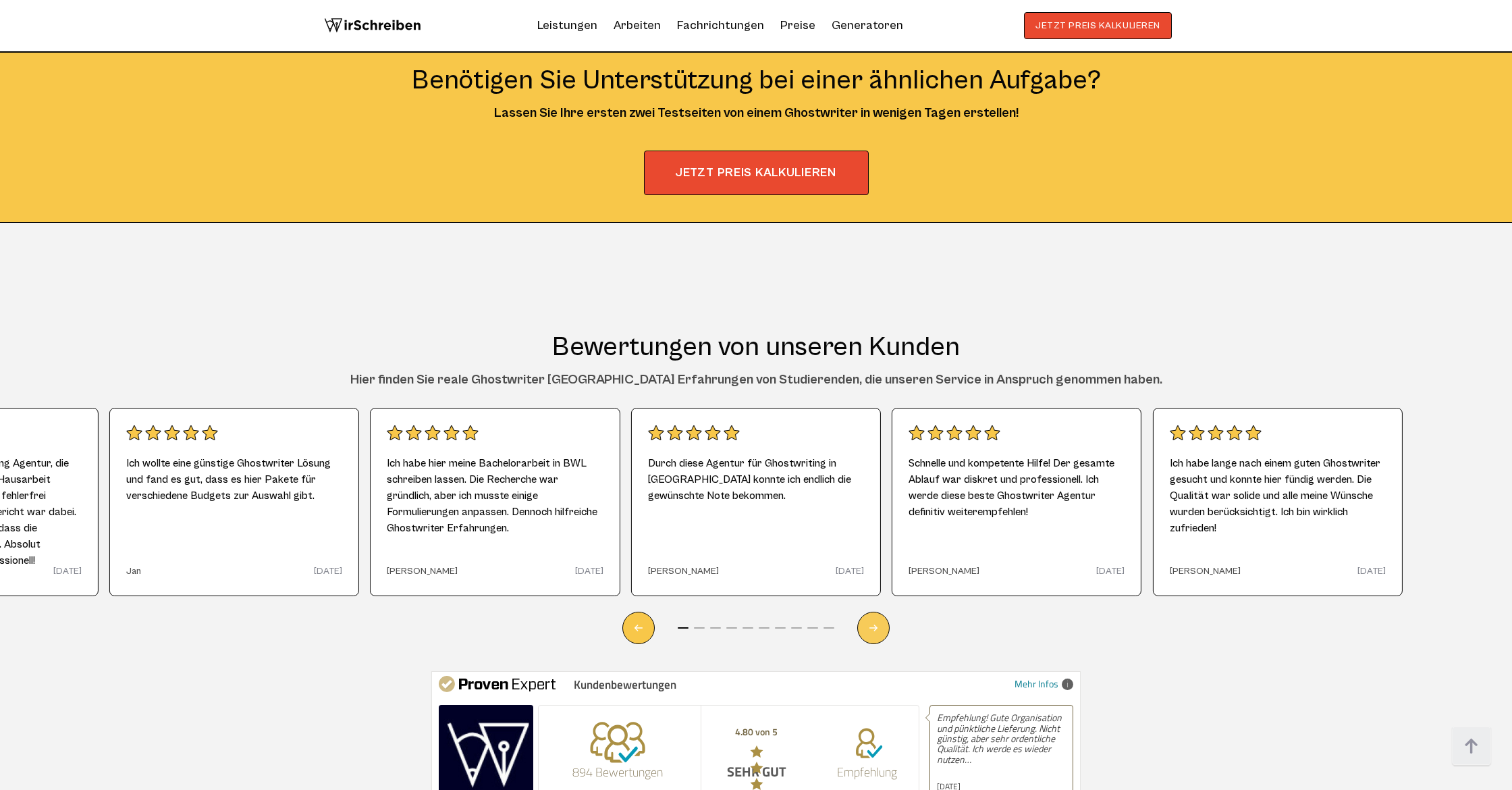
click at [664, 611] on div "Next slide" at bounding box center [873, 627] width 32 height 32
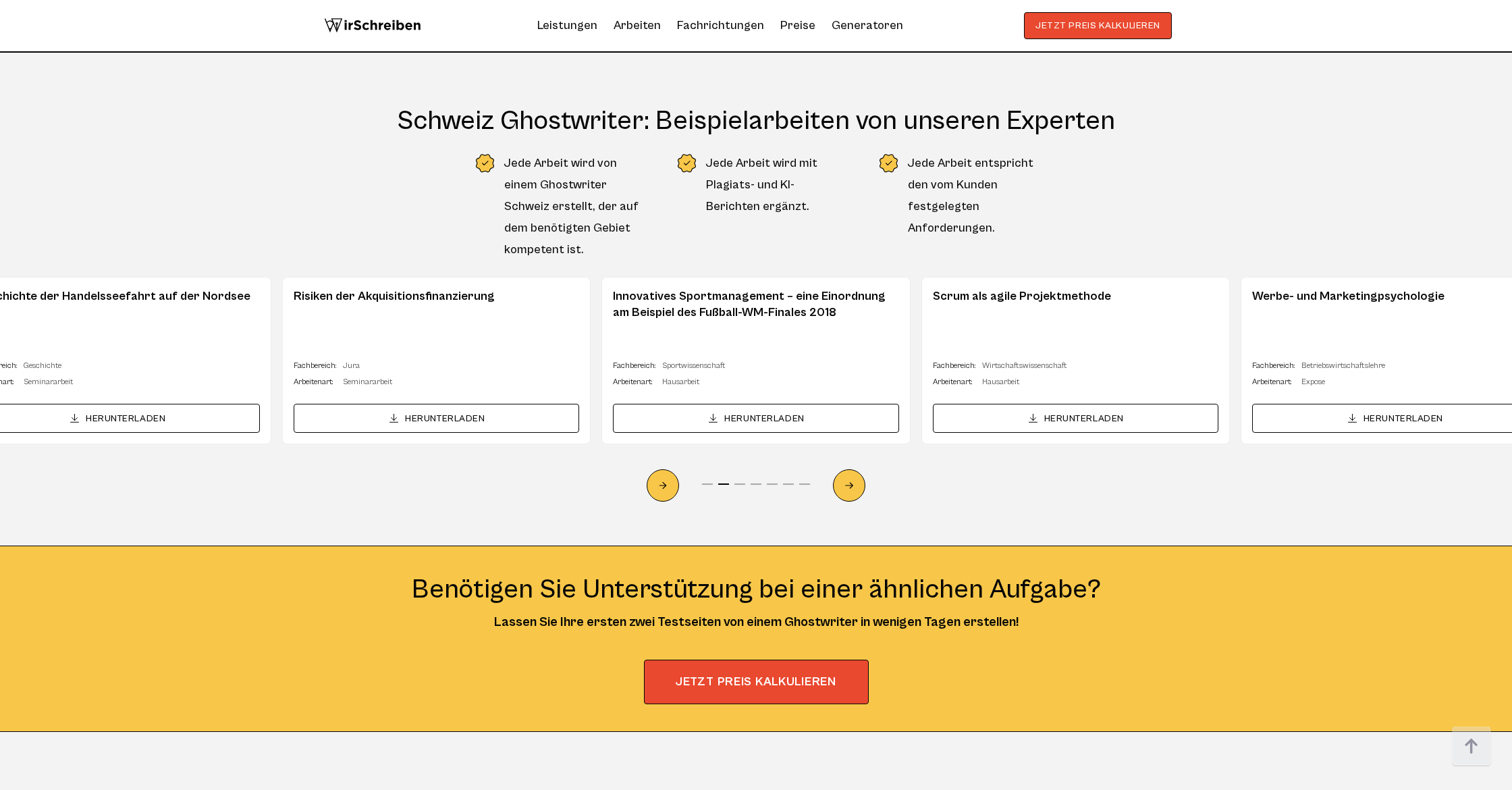
scroll to position [8075, 0]
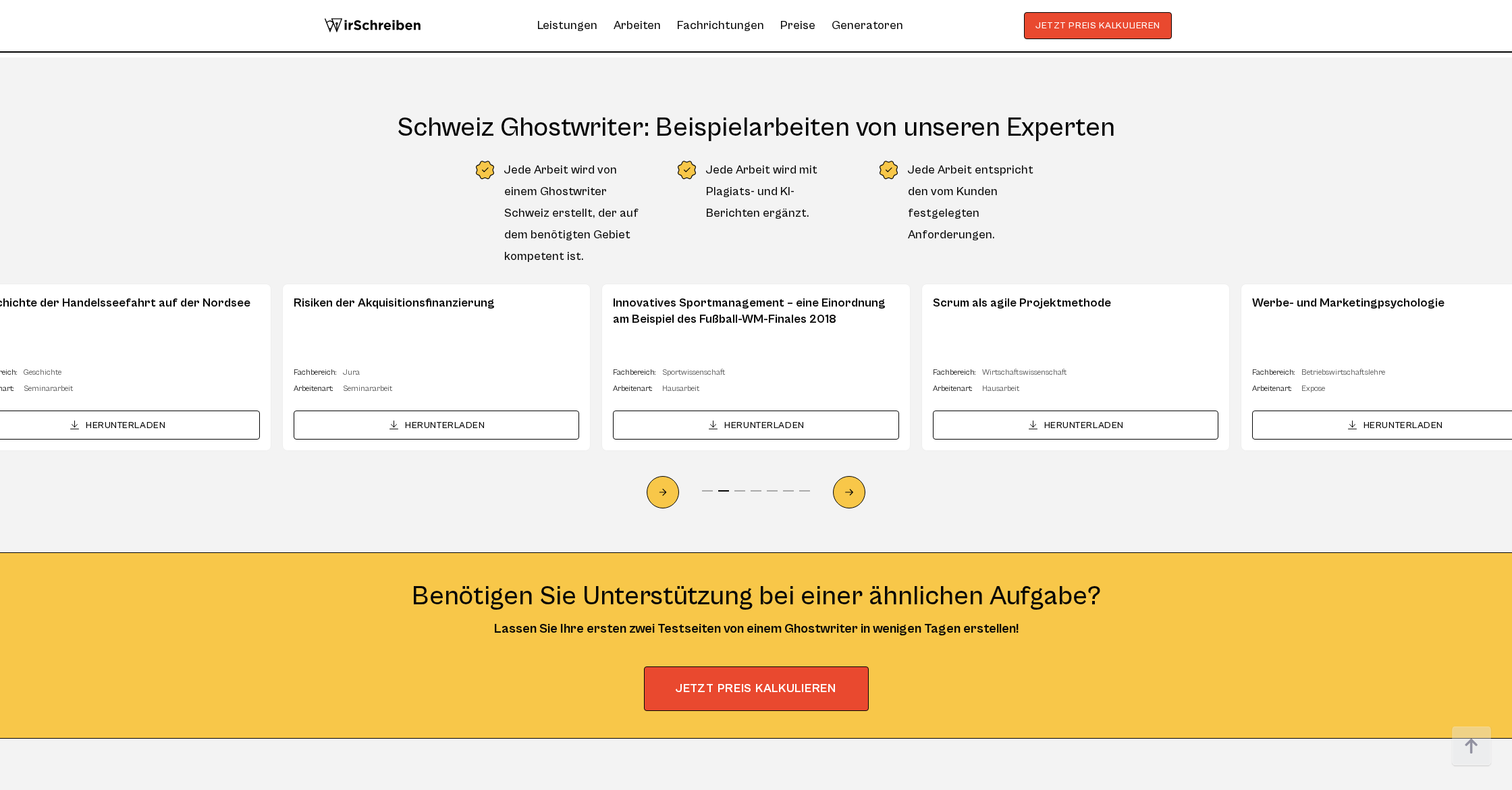
click at [473, 411] on link "HERUNTERLADEN" at bounding box center [436, 425] width 285 height 29
click at [664, 476] on icon "Next slide" at bounding box center [848, 492] width 10 height 31
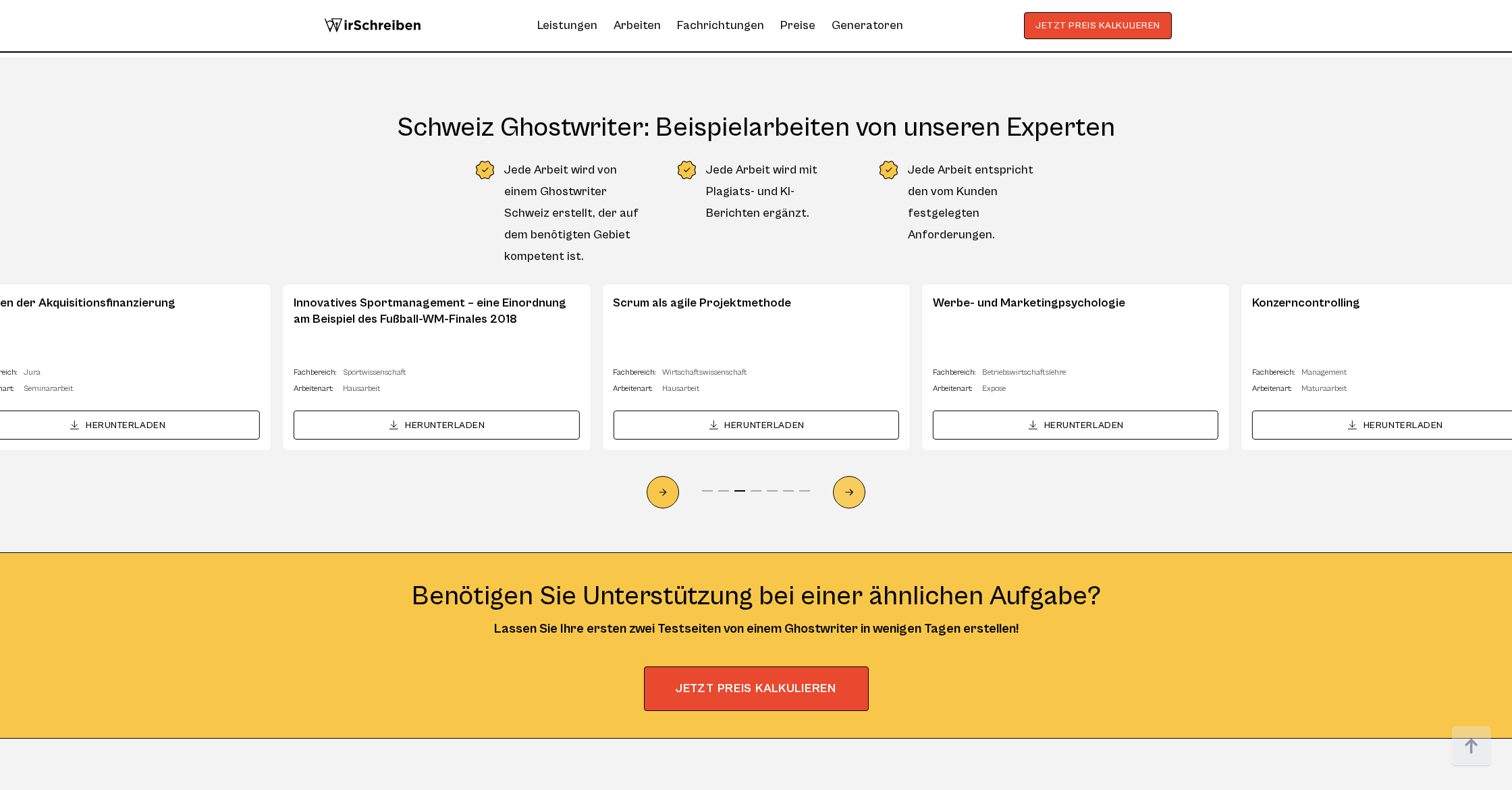
click at [664, 476] on icon "Next slide" at bounding box center [848, 492] width 10 height 31
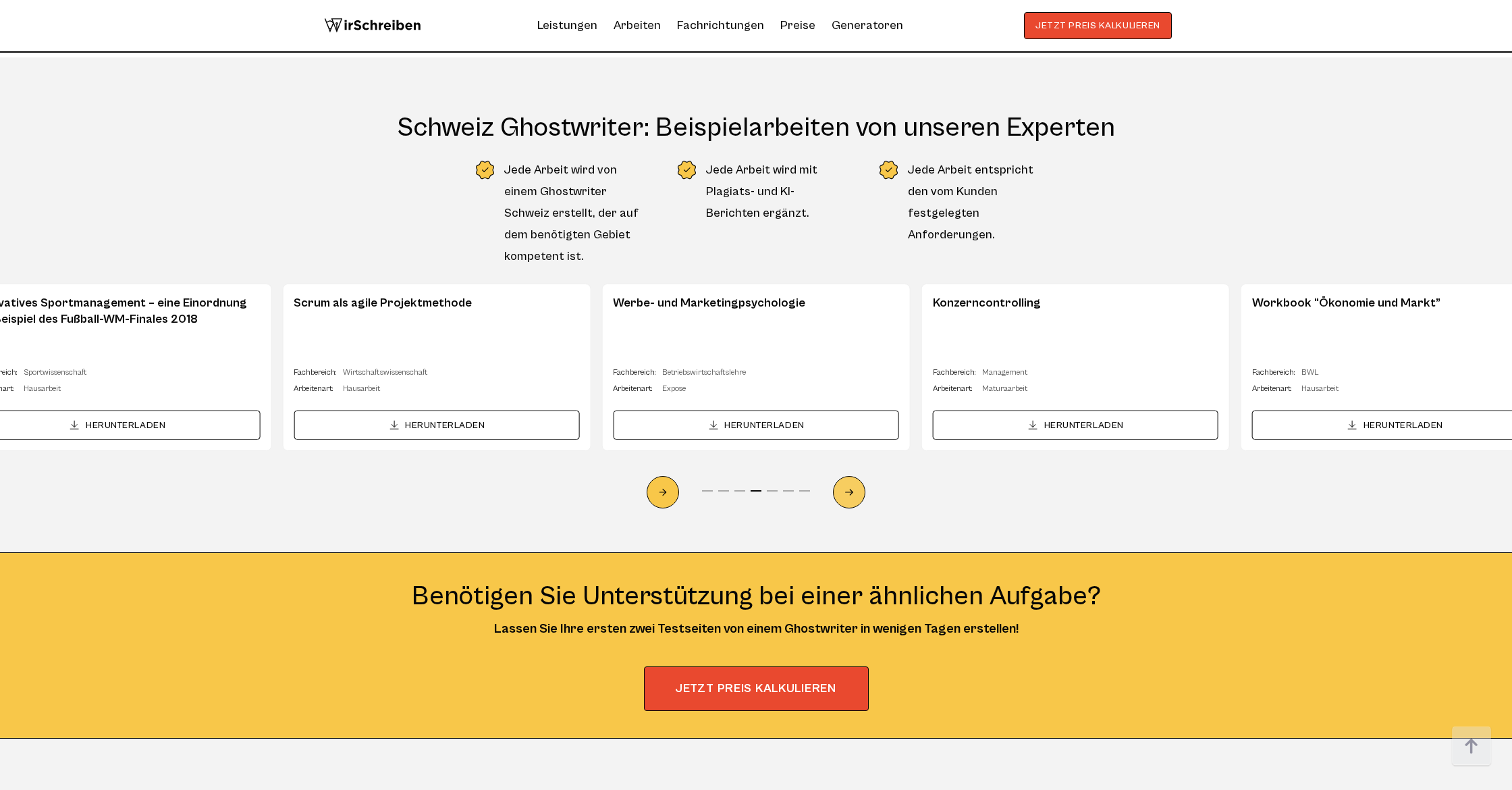
click at [664, 476] on icon "Next slide" at bounding box center [848, 492] width 10 height 31
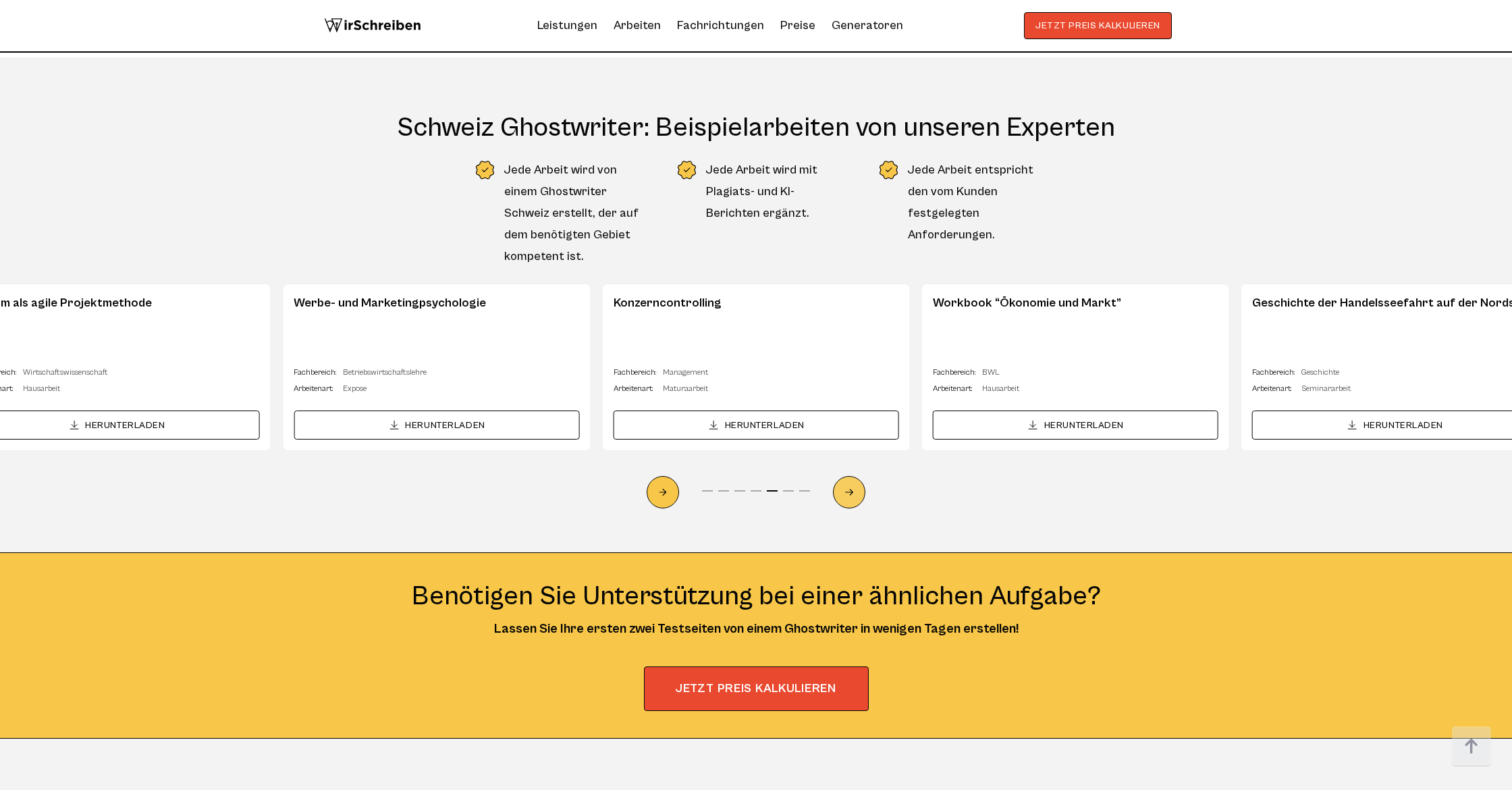
click at [664, 476] on icon "Next slide" at bounding box center [848, 492] width 10 height 31
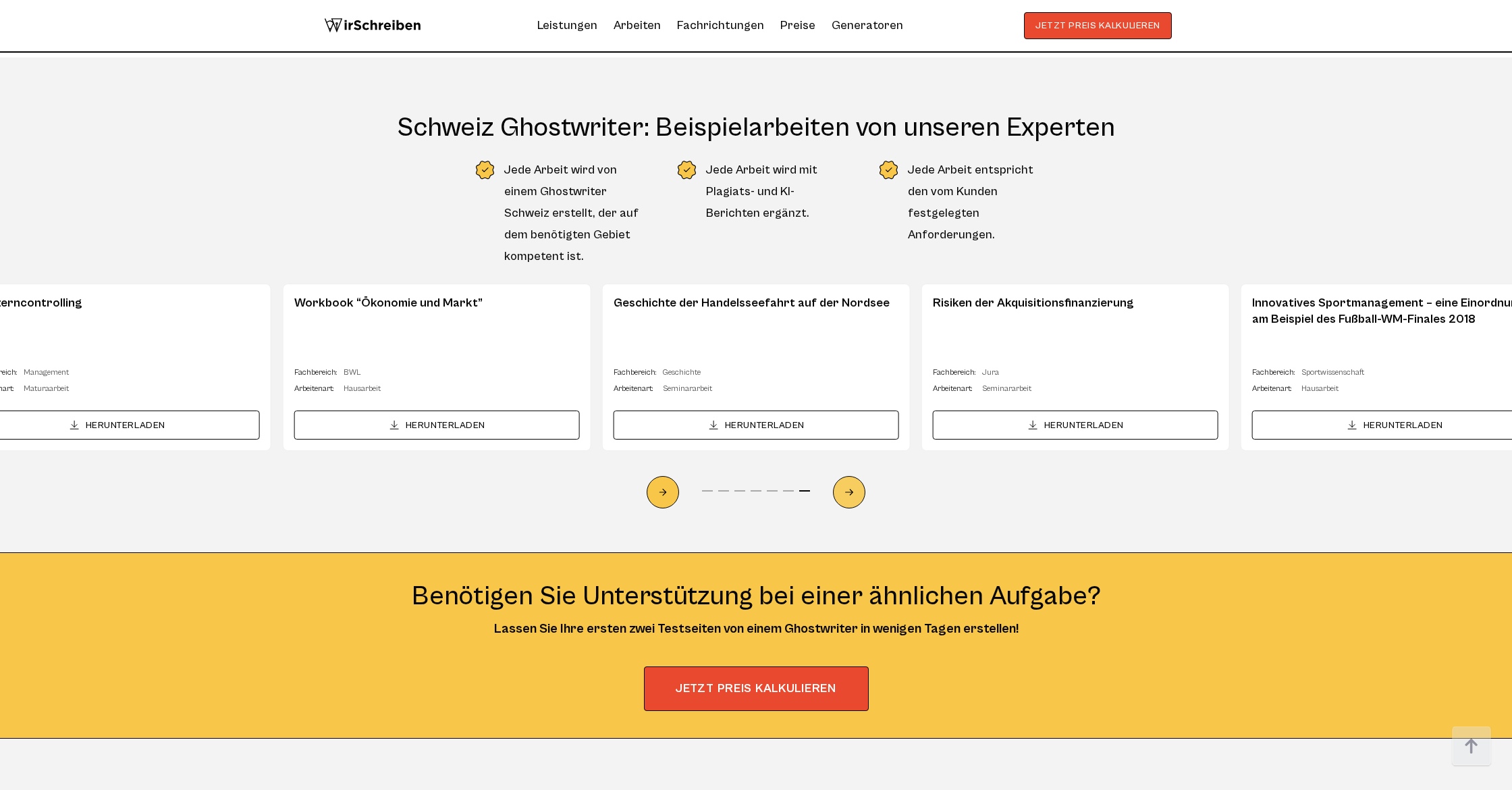
click at [664, 476] on icon "Next slide" at bounding box center [848, 492] width 10 height 31
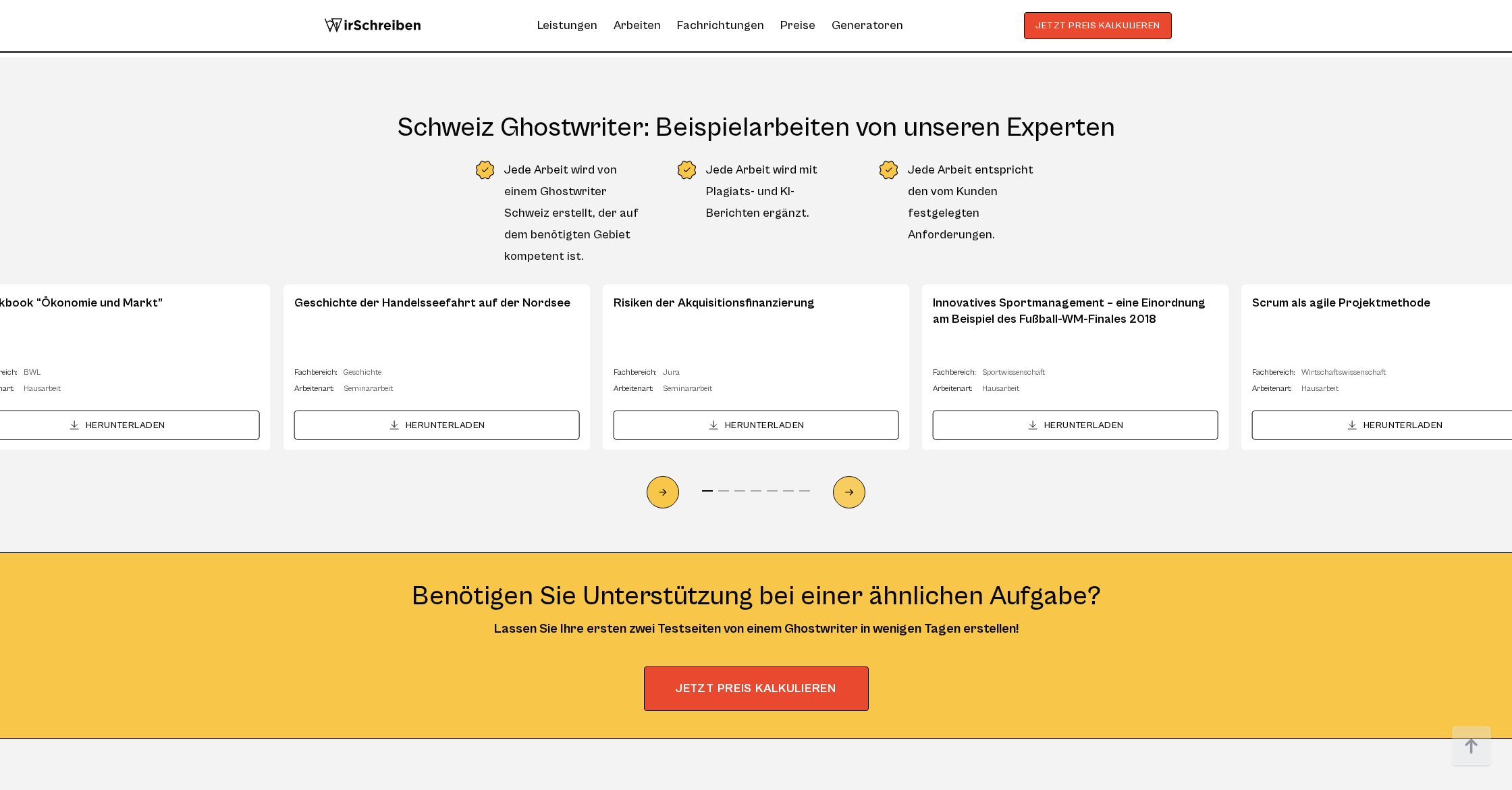
click at [664, 476] on icon "Next slide" at bounding box center [848, 492] width 10 height 31
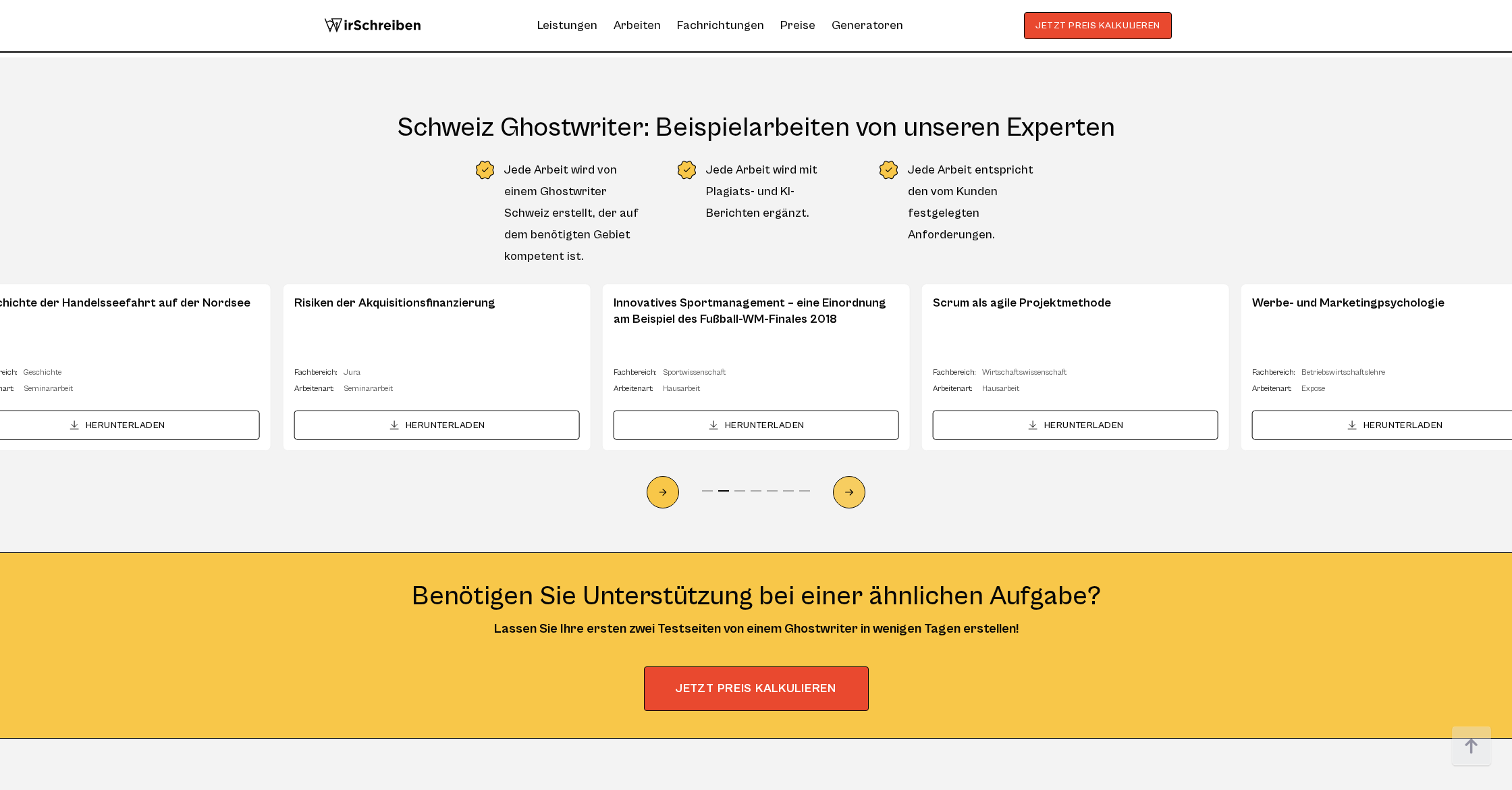
click at [664, 476] on icon "Next slide" at bounding box center [848, 492] width 10 height 31
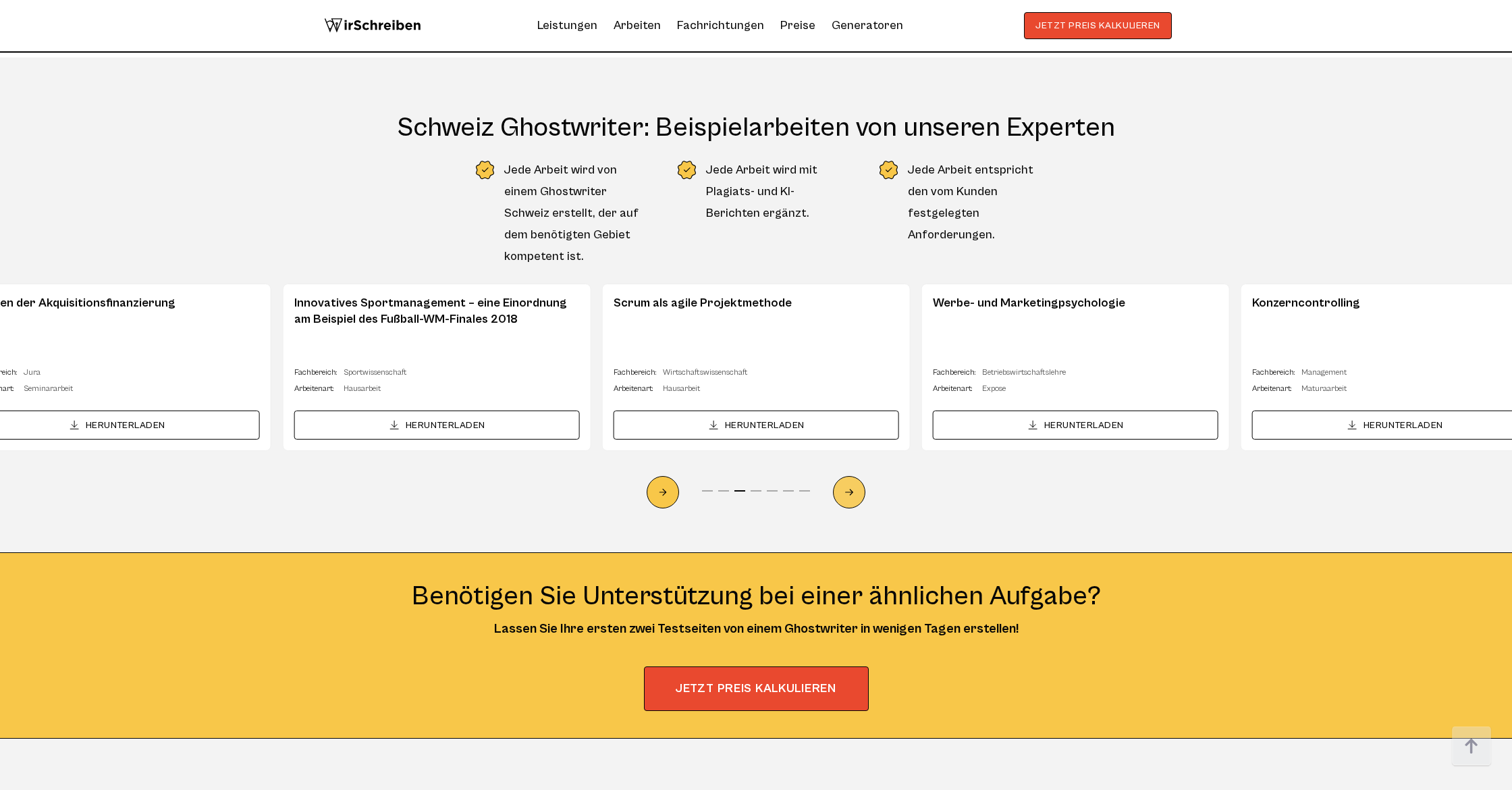
click at [664, 476] on icon "Next slide" at bounding box center [848, 492] width 10 height 31
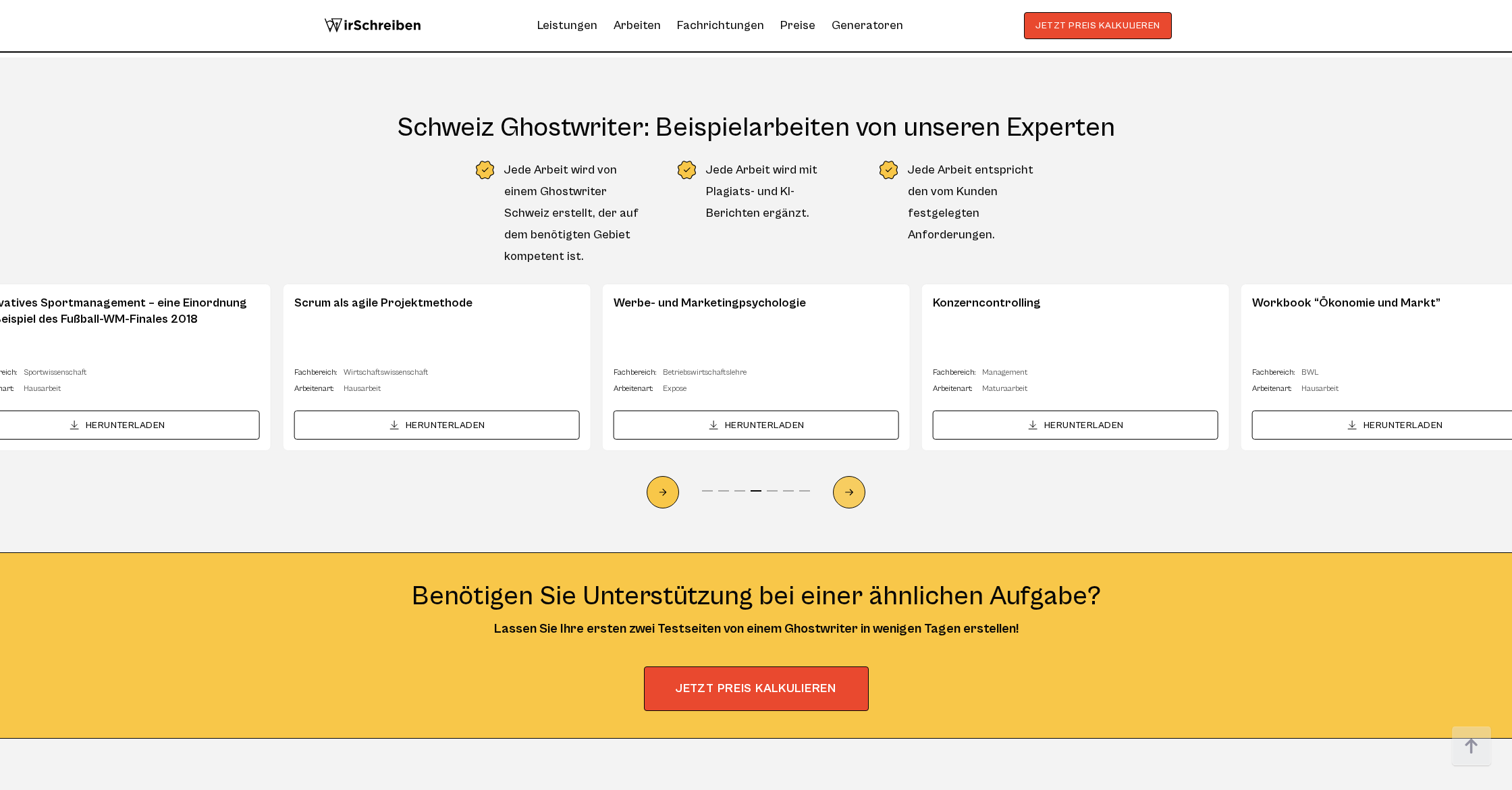
click at [664, 476] on icon "Next slide" at bounding box center [848, 492] width 10 height 31
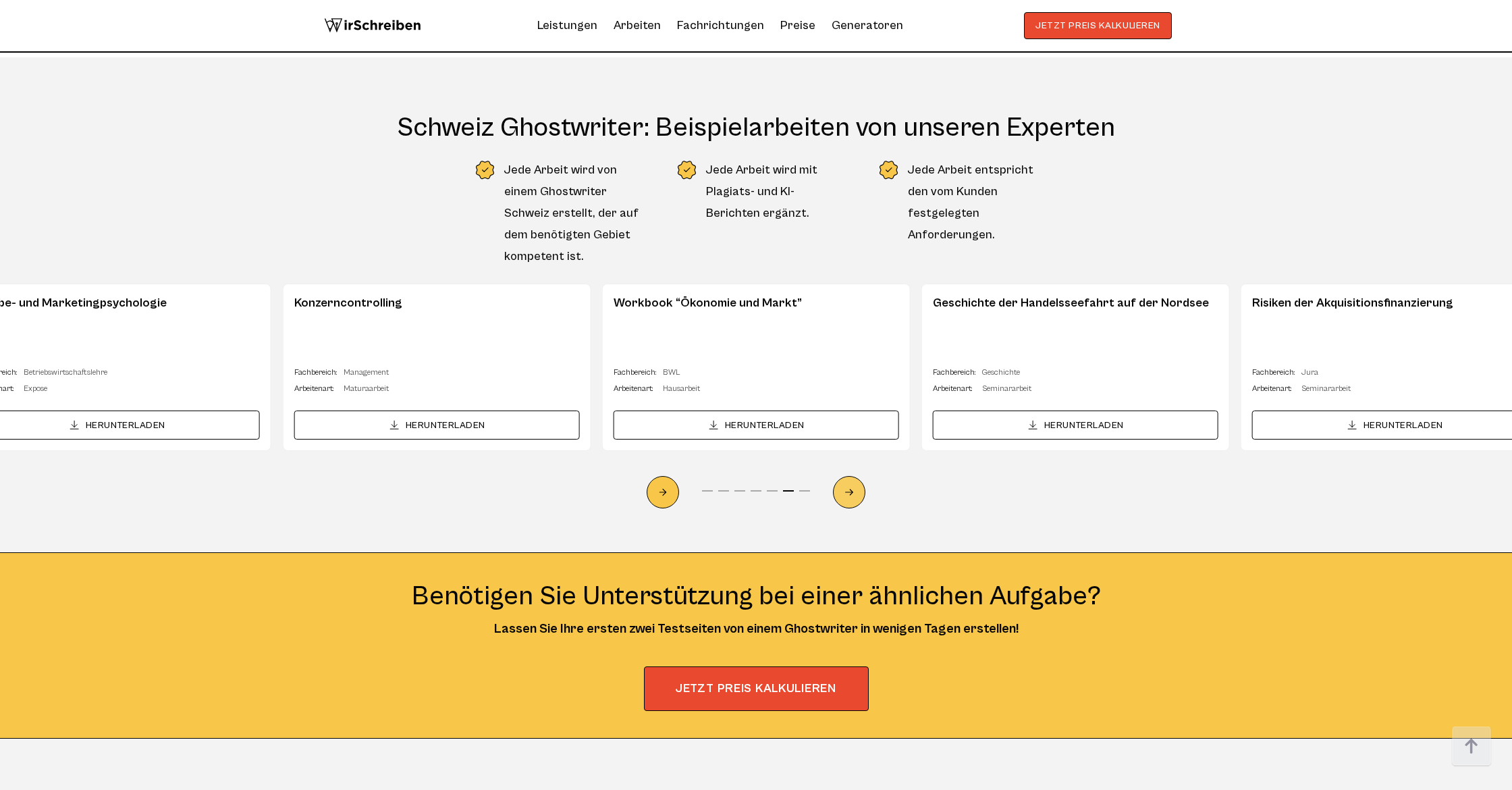
click at [664, 476] on icon "Next slide" at bounding box center [848, 492] width 10 height 31
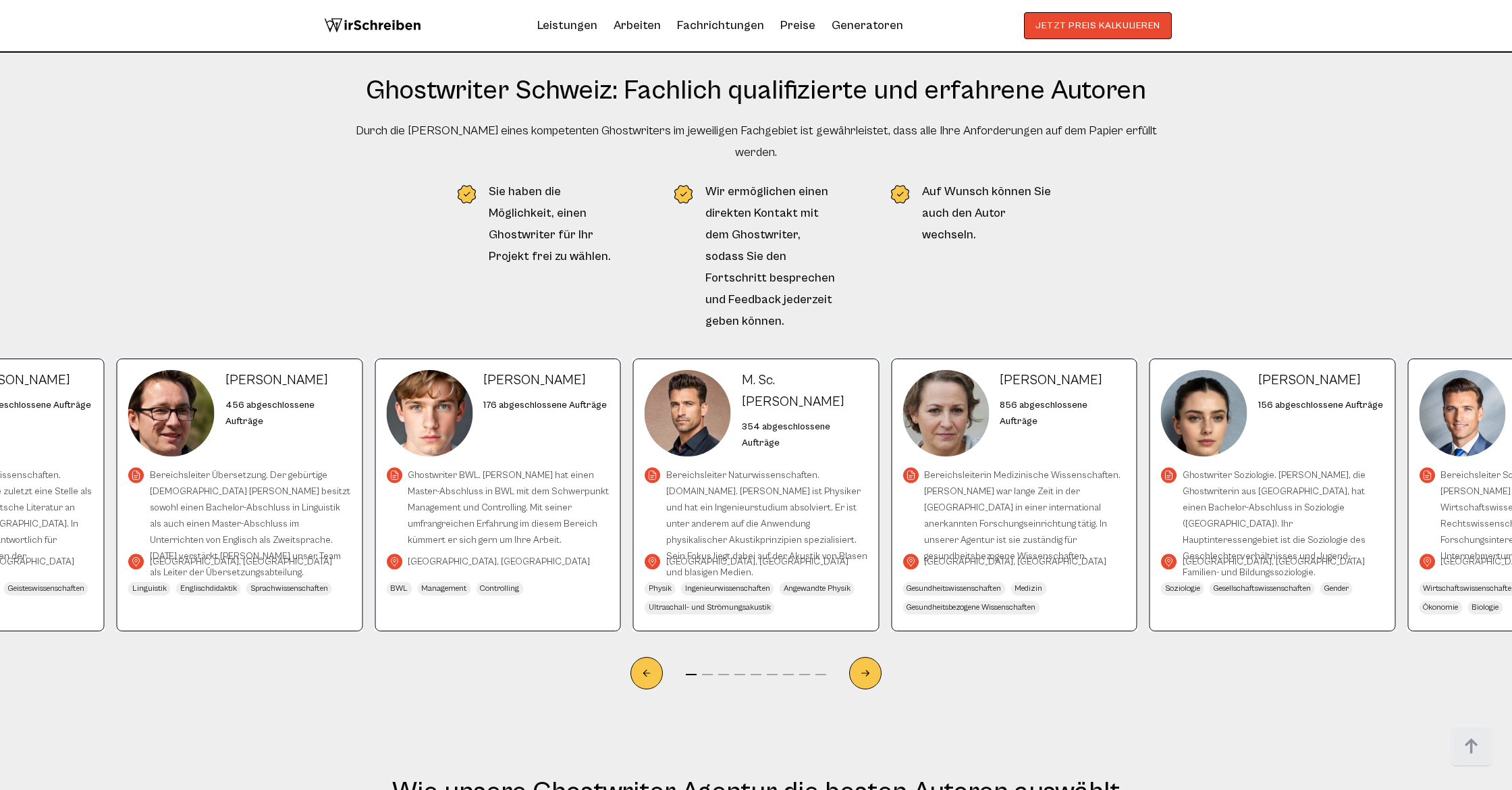
scroll to position [6203, 0]
click at [664, 656] on icon "Next slide" at bounding box center [864, 671] width 10 height 31
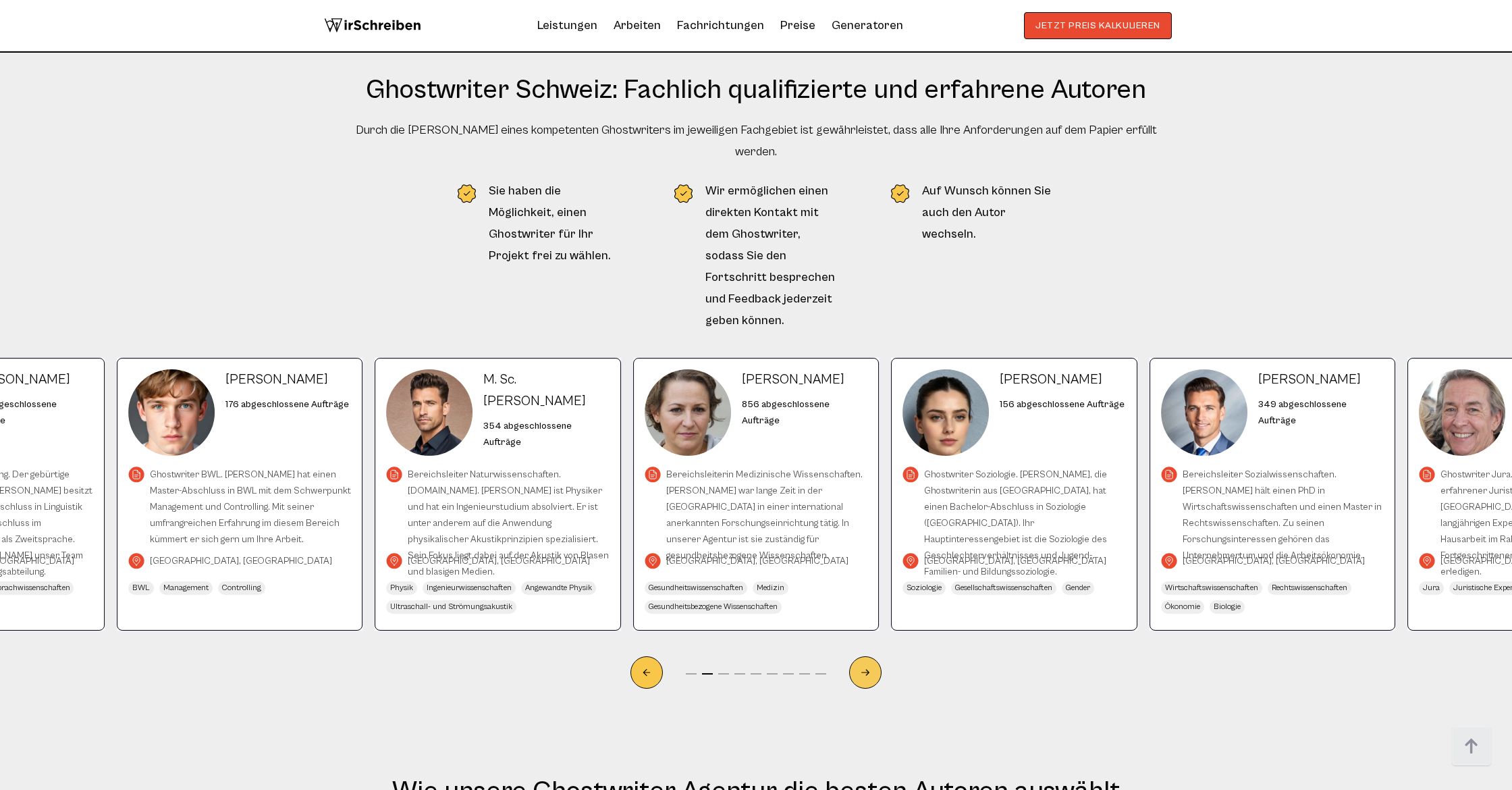
click at [664, 656] on icon "Next slide" at bounding box center [864, 671] width 10 height 31
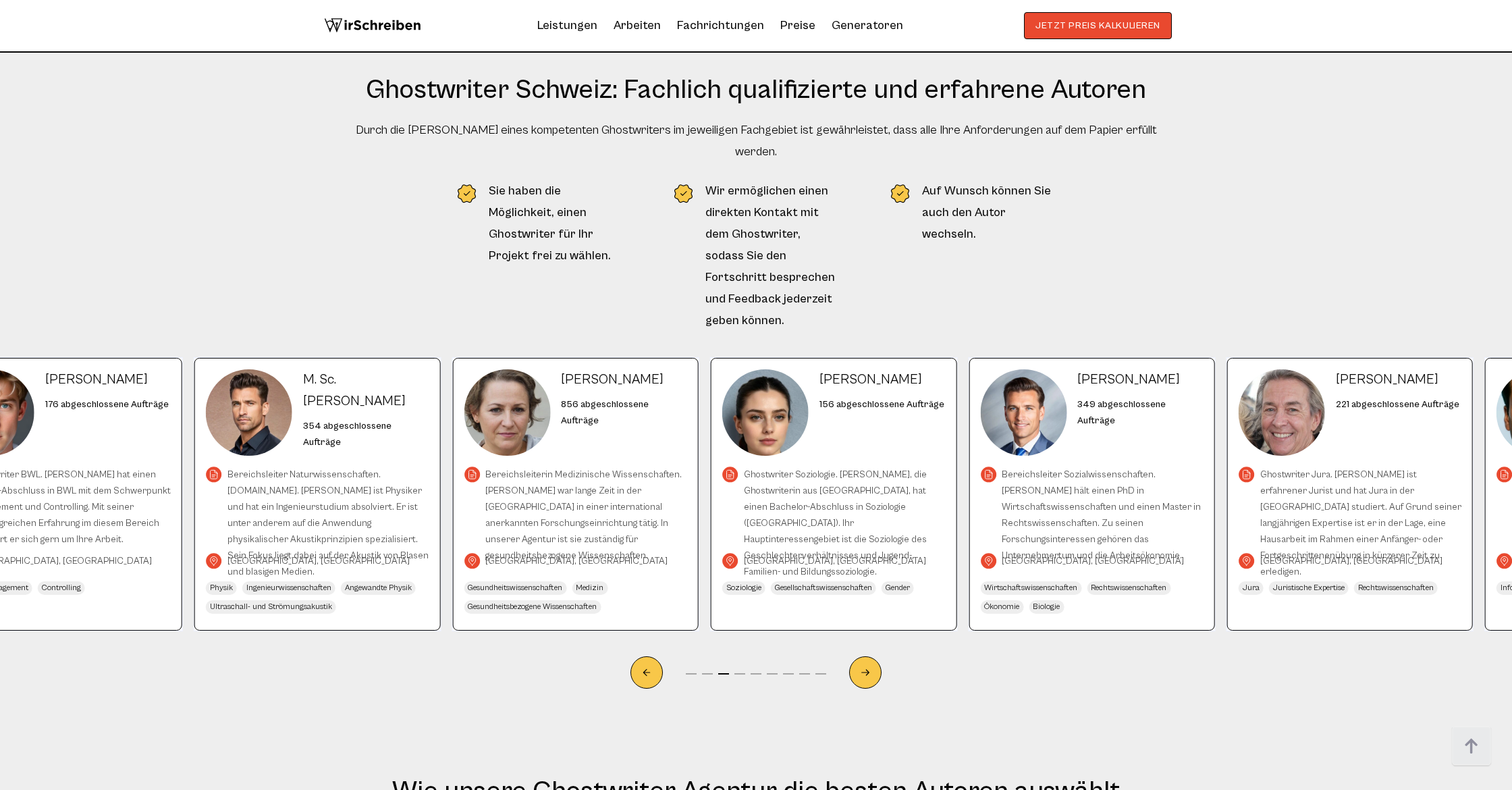
click at [664, 369] on span "[PERSON_NAME]" at bounding box center [1128, 379] width 103 height 22
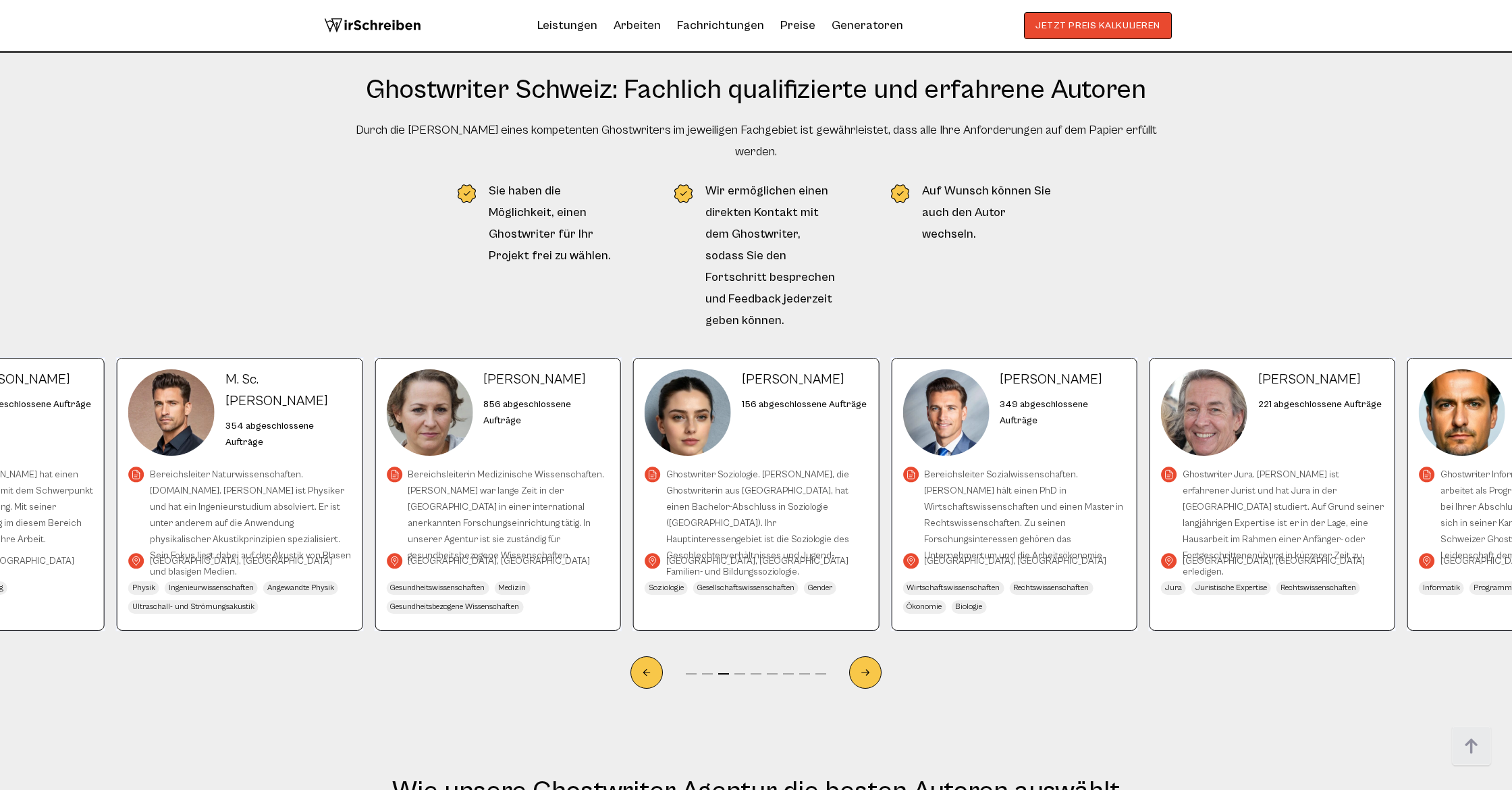
click at [664, 369] on span "[PERSON_NAME]" at bounding box center [1051, 379] width 103 height 22
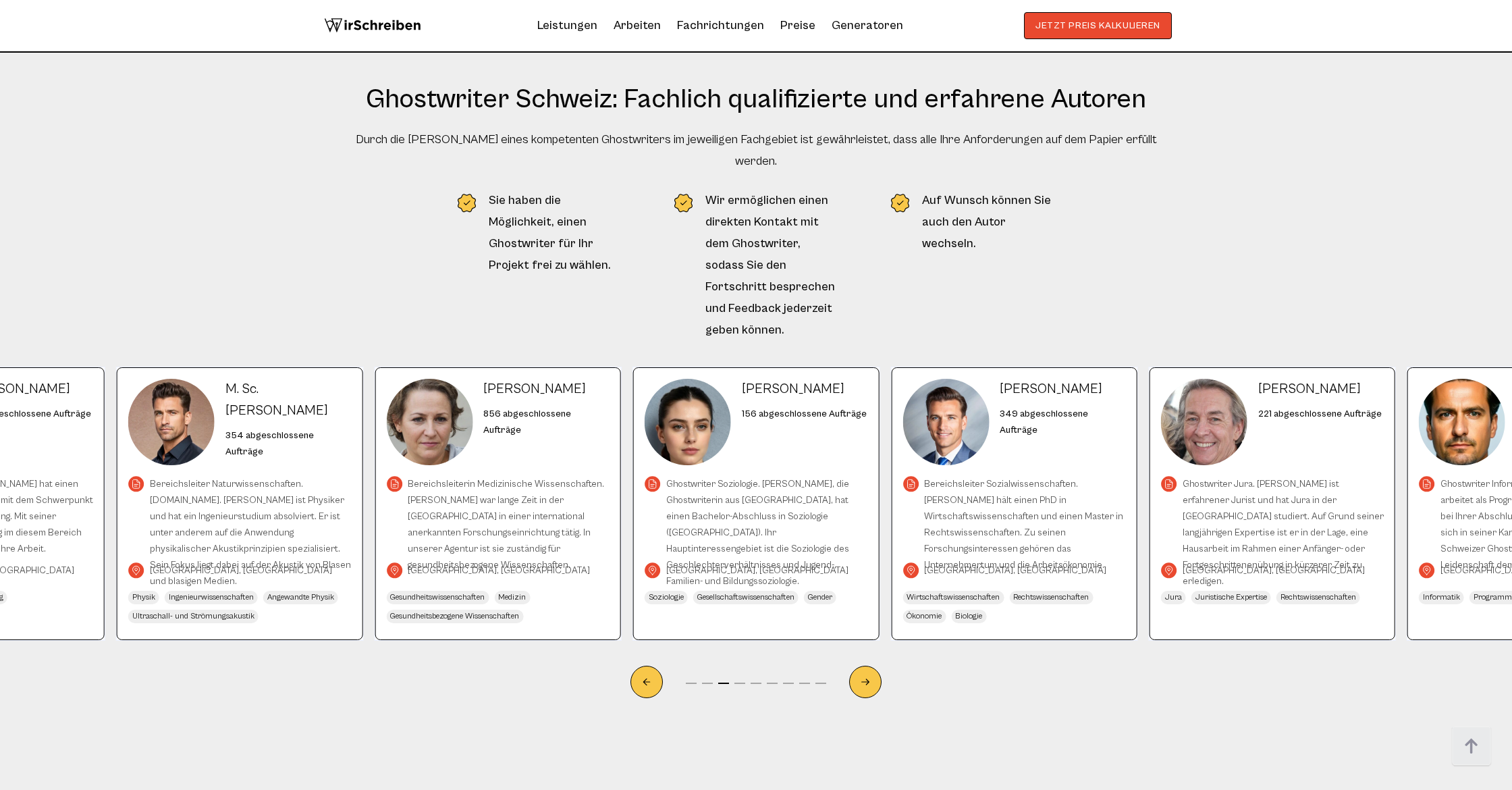
scroll to position [6192, 0]
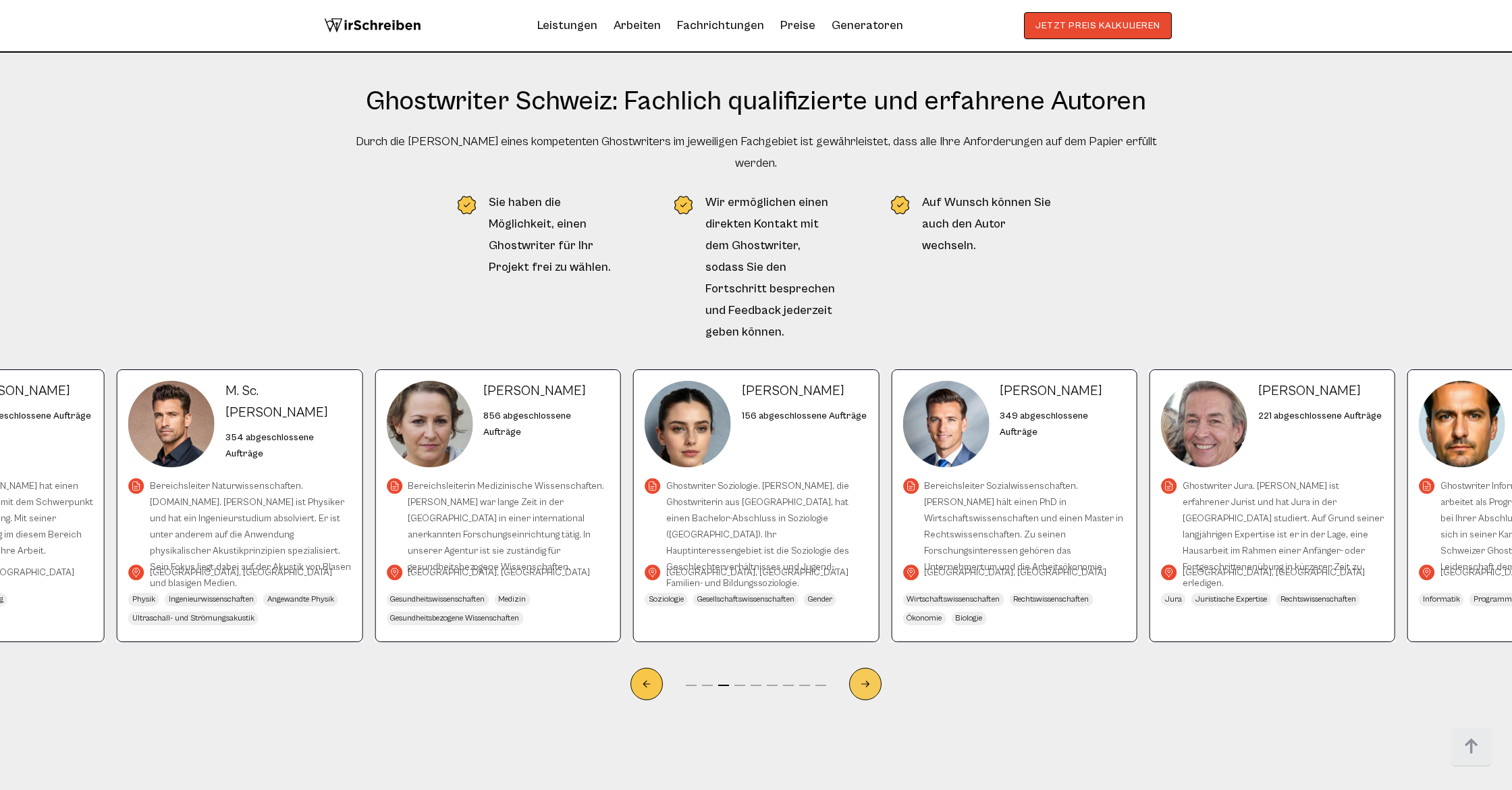
click at [664, 668] on div "Next slide" at bounding box center [865, 684] width 32 height 32
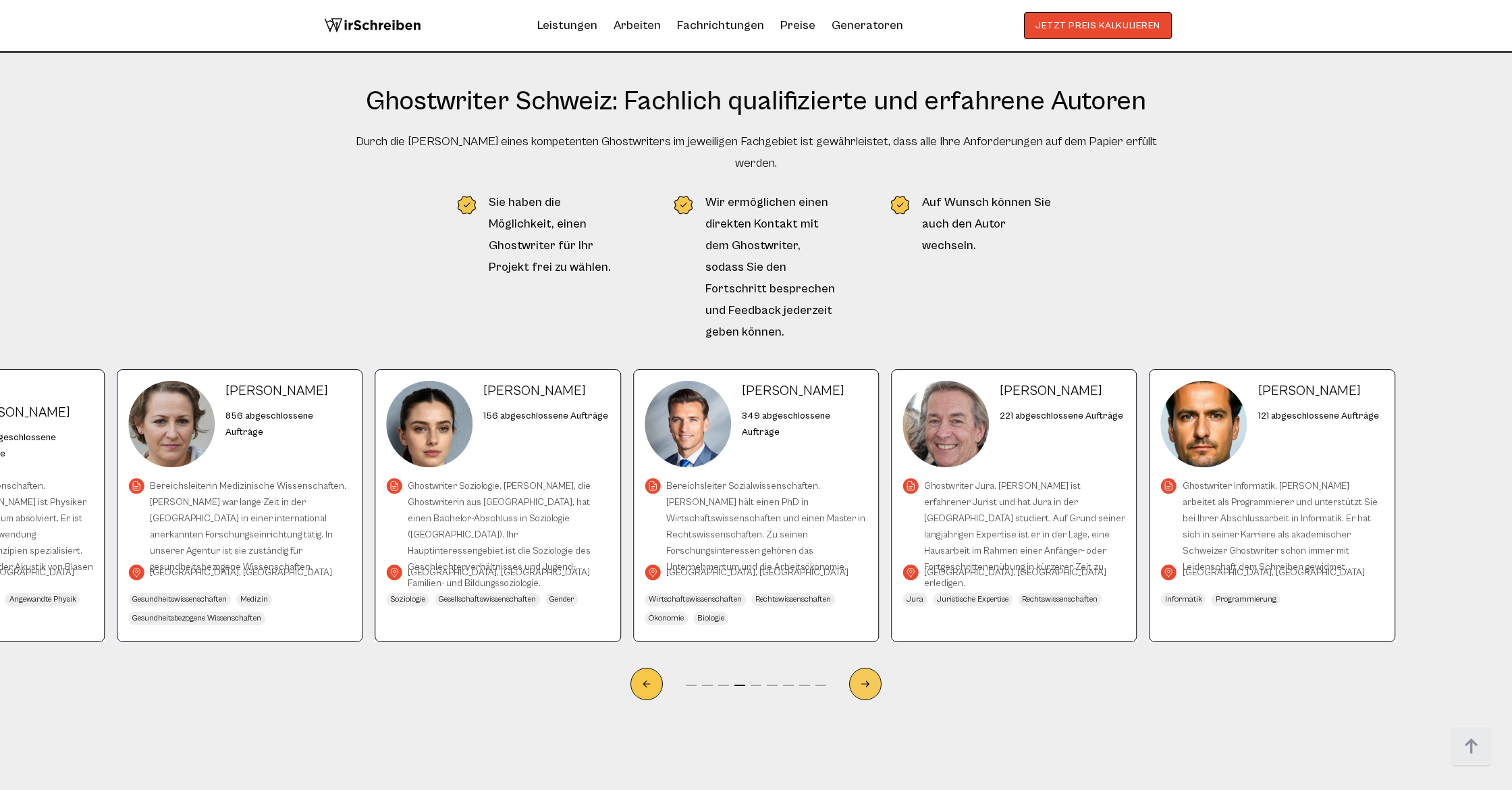
click at [664, 668] on div "Next slide" at bounding box center [865, 684] width 32 height 32
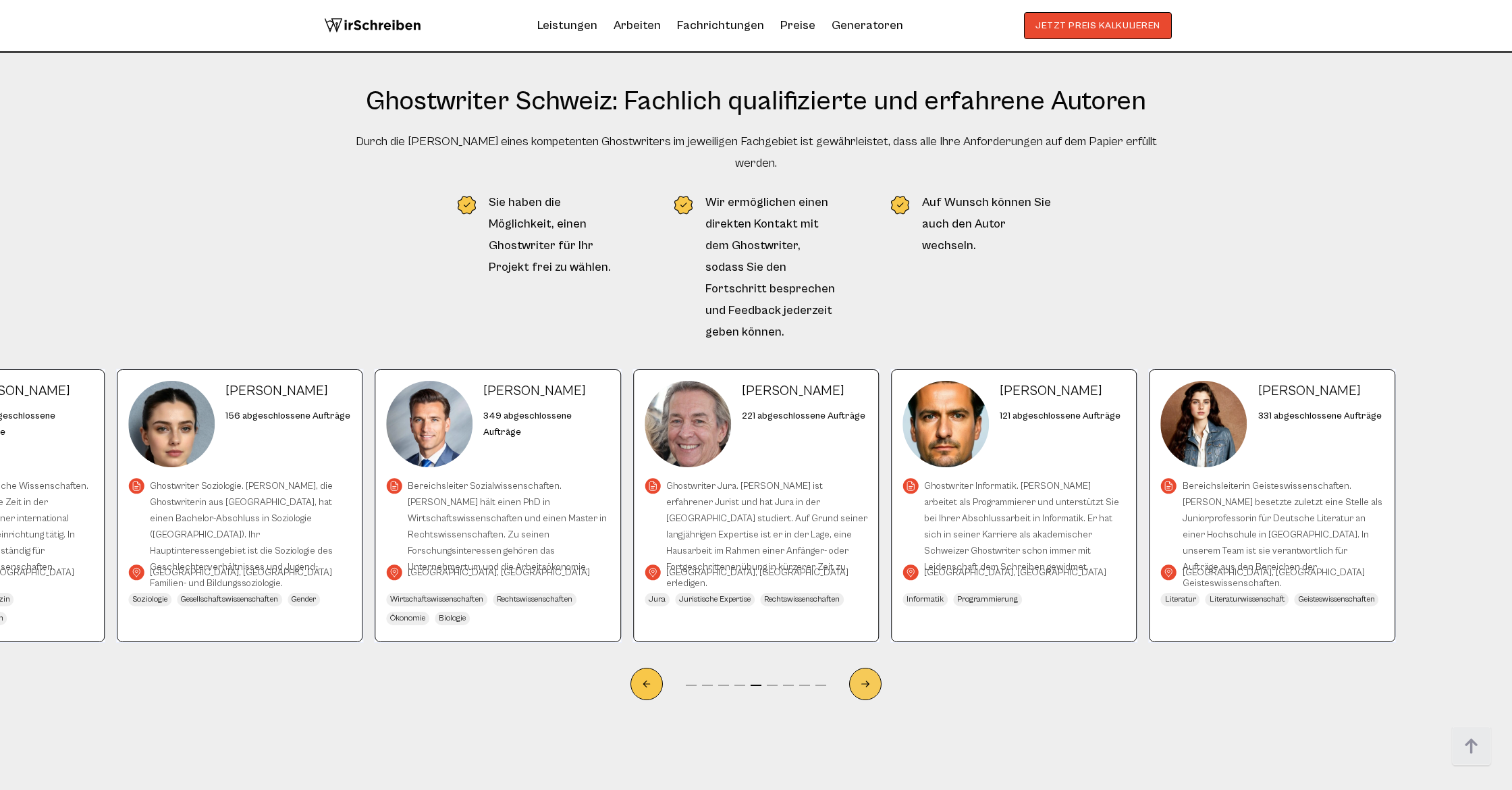
click at [664, 668] on div "Next slide" at bounding box center [865, 684] width 32 height 32
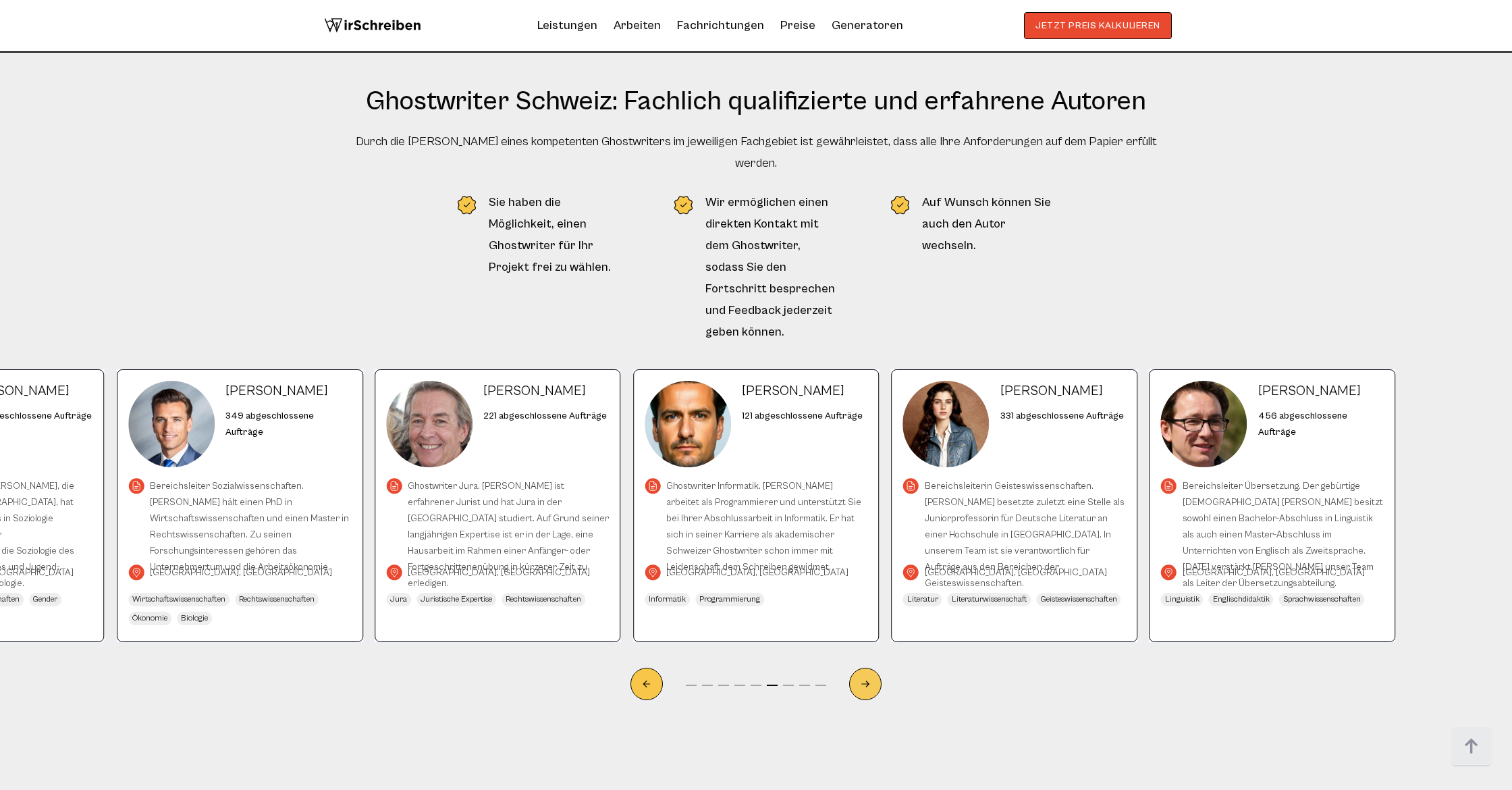
click at [664, 668] on div "Next slide" at bounding box center [865, 684] width 32 height 32
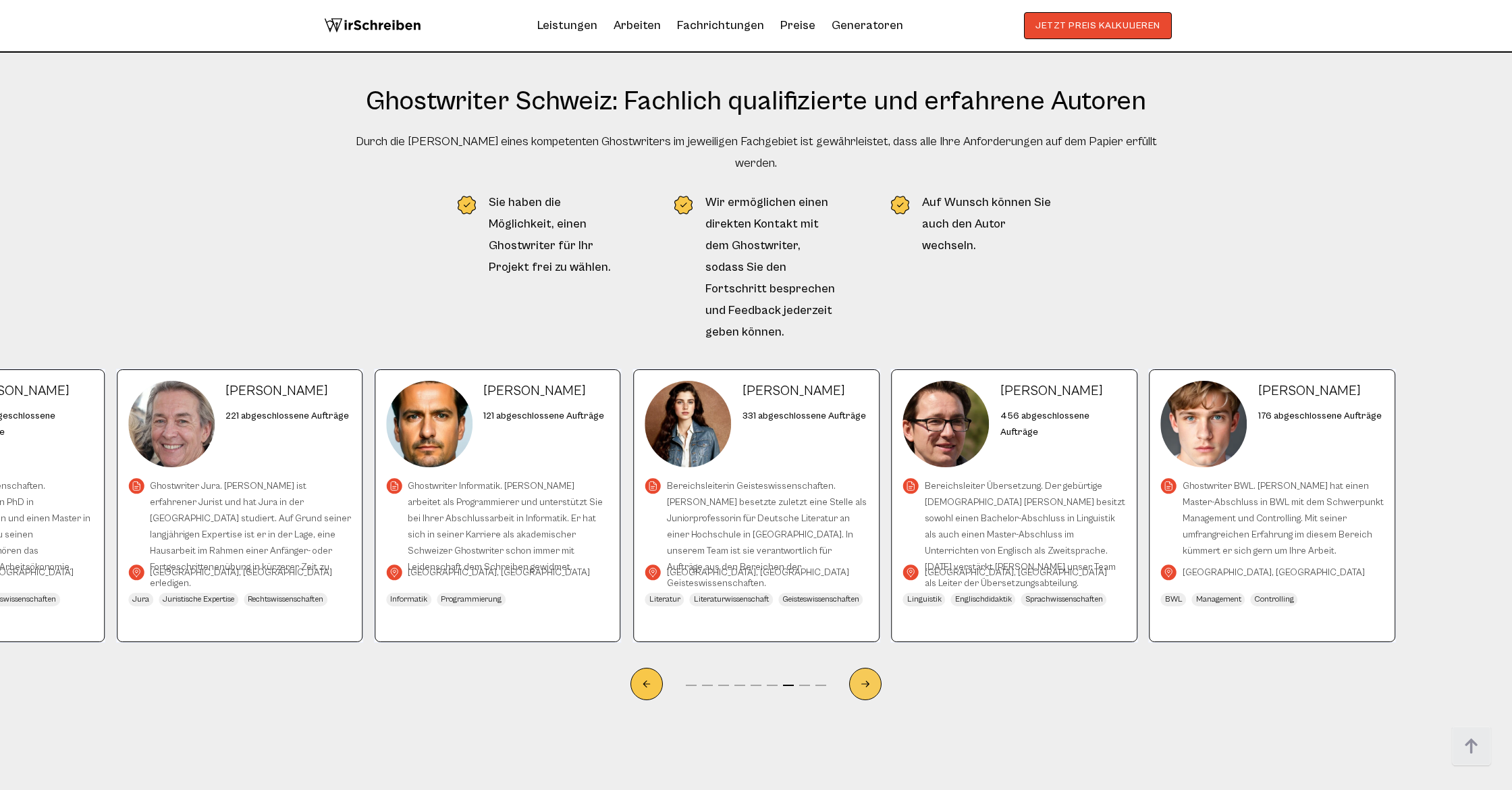
click at [664, 668] on div "Next slide" at bounding box center [865, 684] width 32 height 32
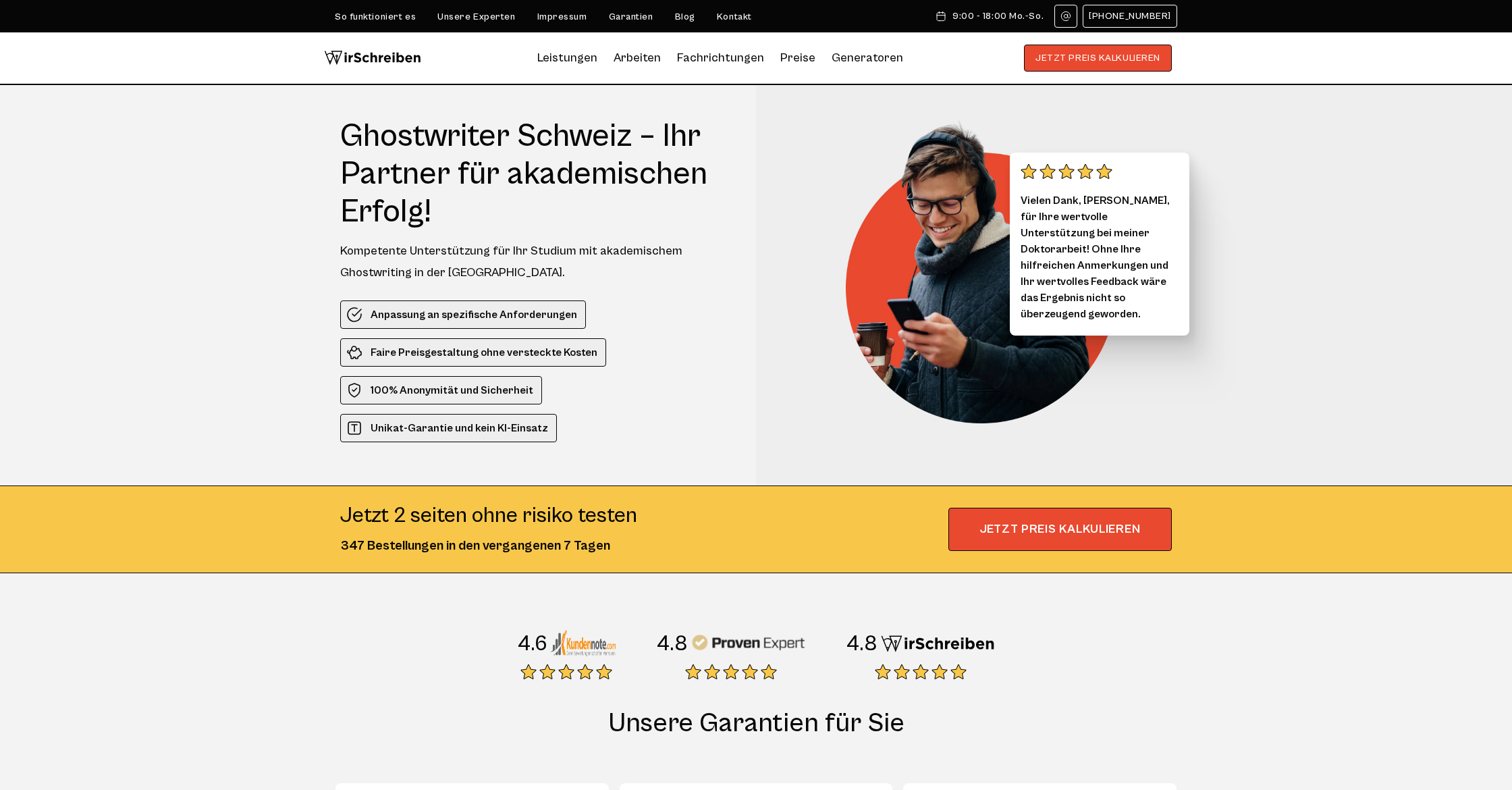
scroll to position [0, 0]
click at [664, 22] on link at bounding box center [1066, 16] width 23 height 23
click at [664, 254] on section "Ghostwriter Schweiz – Ihr Partner für akademischen Erfolg! Kompetente Unterstüt…" at bounding box center [756, 329] width 1512 height 488
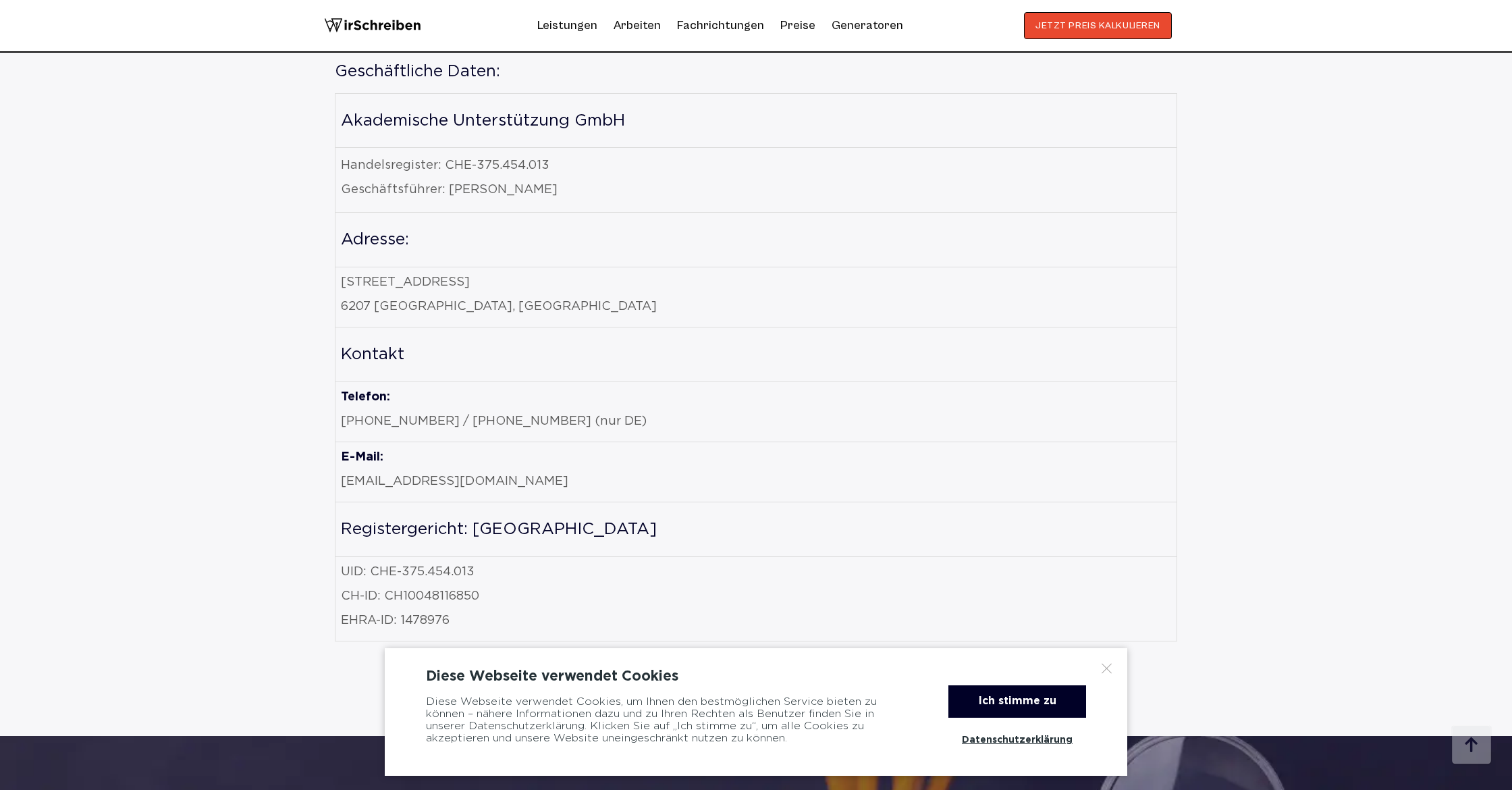
scroll to position [992, 0]
drag, startPoint x: 471, startPoint y: 474, endPoint x: 337, endPoint y: 476, distance: 134.0
click at [337, 476] on td "E-Mail: info@wirschreiben.ch" at bounding box center [756, 470] width 842 height 60
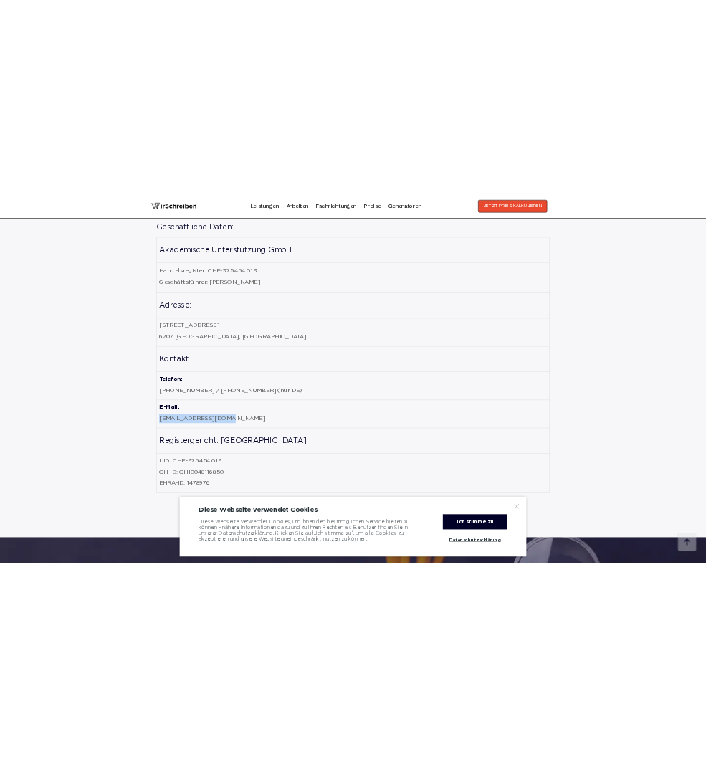
scroll to position [1051, 0]
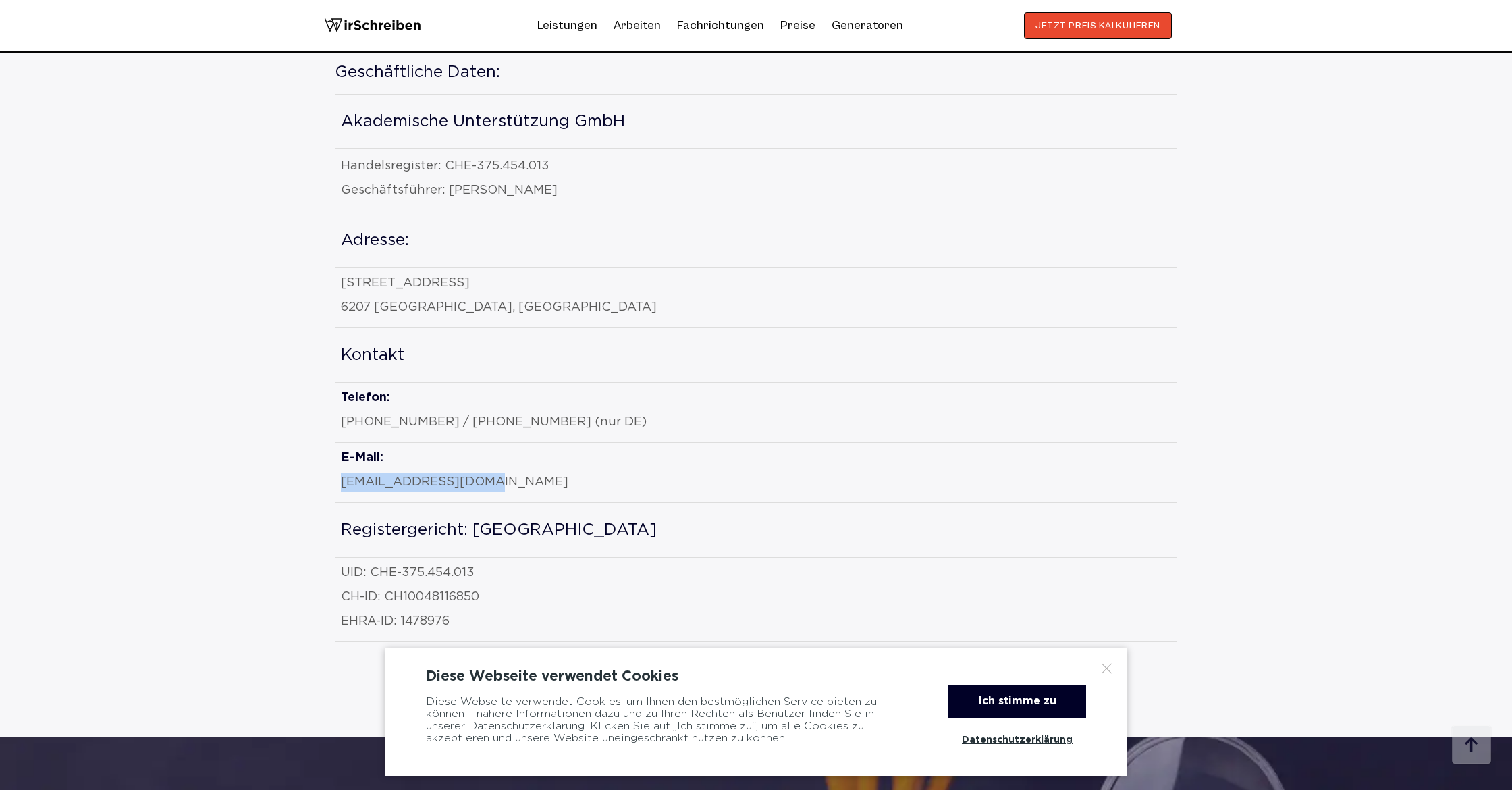
copy p "[EMAIL_ADDRESS][DOMAIN_NAME]"
